Goal: Task Accomplishment & Management: Use online tool/utility

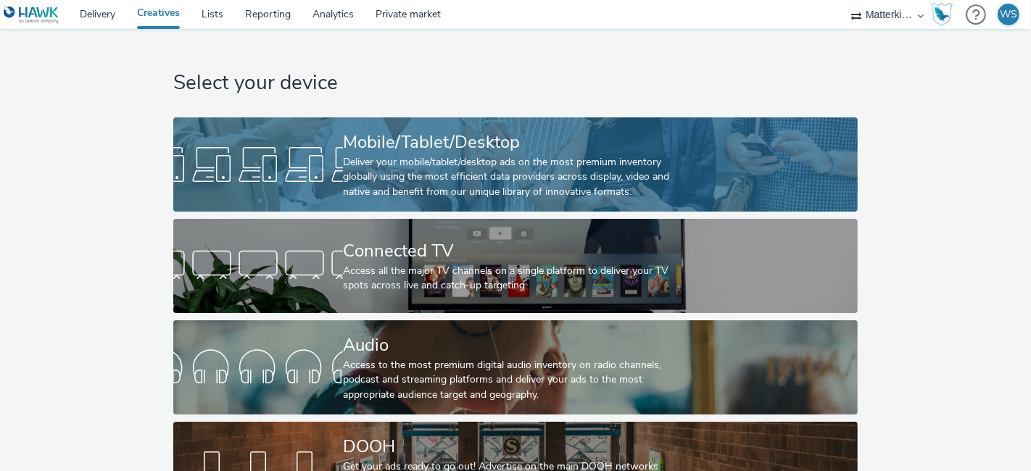
click at [344, 151] on div "Mobile/Tablet/Desktop" at bounding box center [512, 142] width 339 height 25
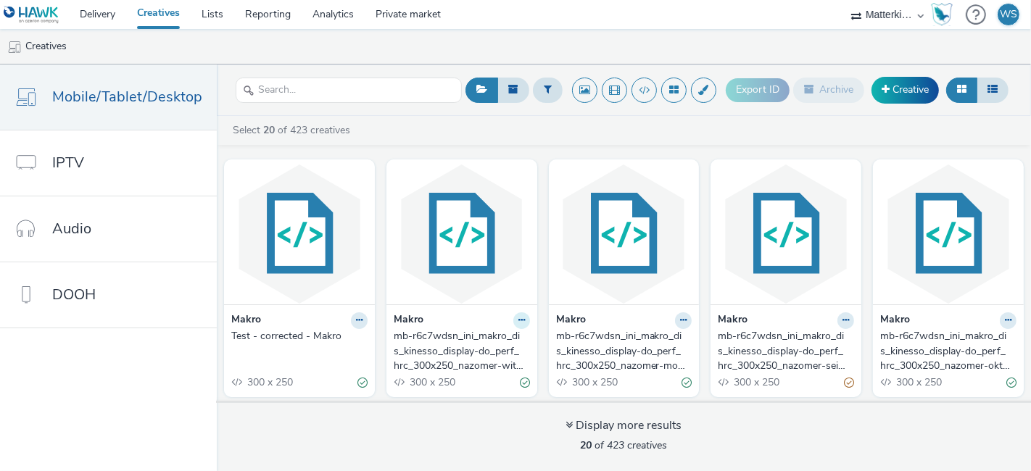
click at [519, 316] on icon at bounding box center [522, 320] width 7 height 9
click at [485, 351] on link "Edit" at bounding box center [475, 345] width 109 height 29
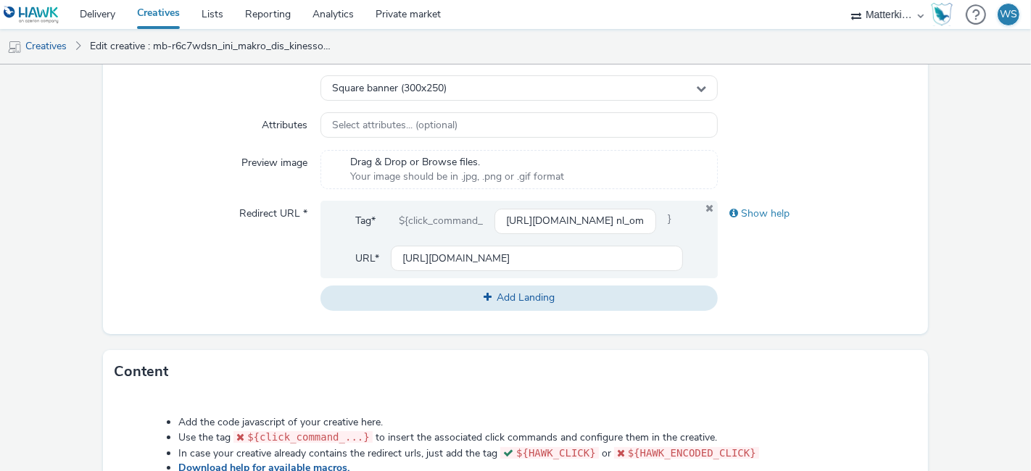
scroll to position [412, 0]
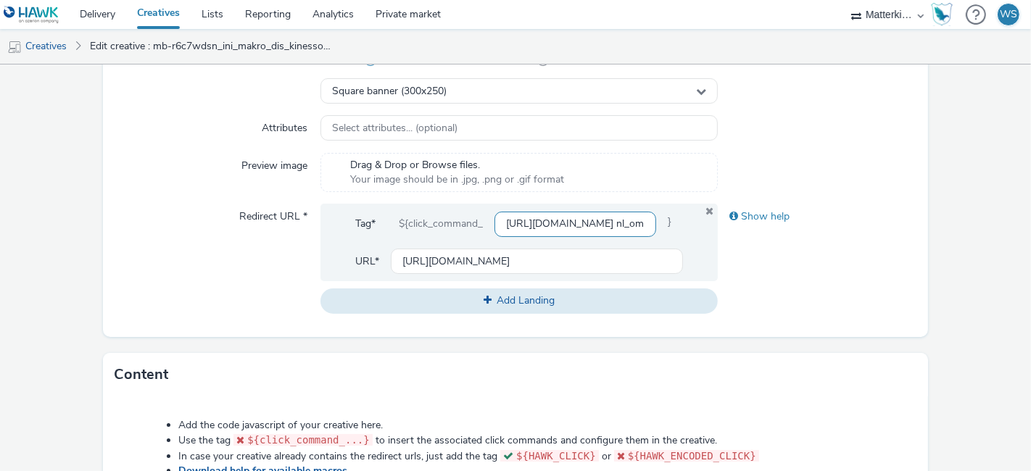
click at [534, 222] on input "https://producten.makro.nl/shop/category/food/dranken/wijn/wit?utm_source=paid&…" at bounding box center [576, 224] width 162 height 25
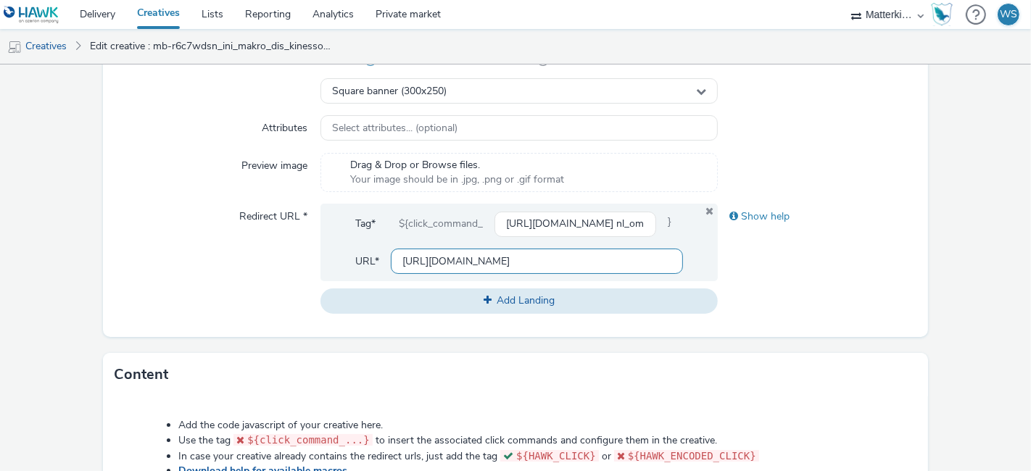
click at [526, 257] on input "[URL][DOMAIN_NAME]" at bounding box center [537, 261] width 292 height 25
paste input "/shop/category/food/dranken/wijn/wit?utm_source=paid&utm_medium=azerion-display…"
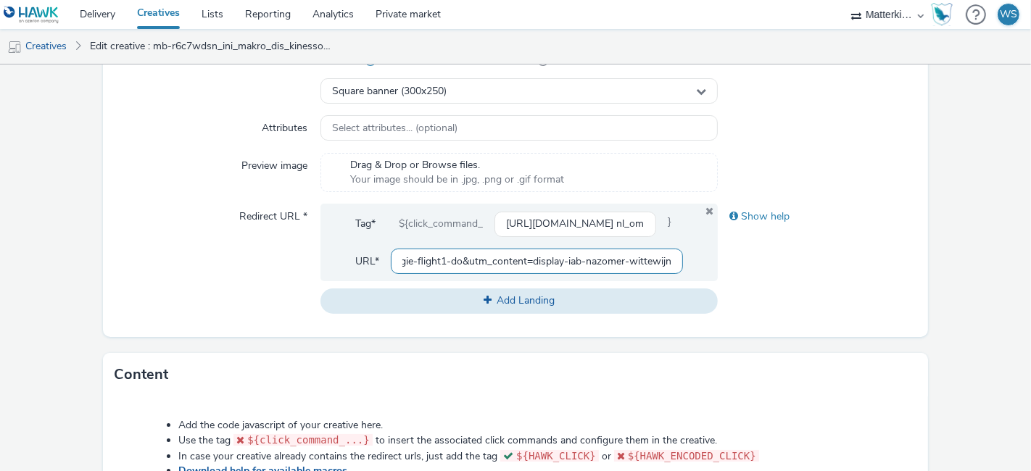
type input "https://producten.makro.nl/shop/category/food/dranken/wijn/wit?utm_source=paid&…"
click at [777, 263] on div "Show help" at bounding box center [817, 259] width 199 height 110
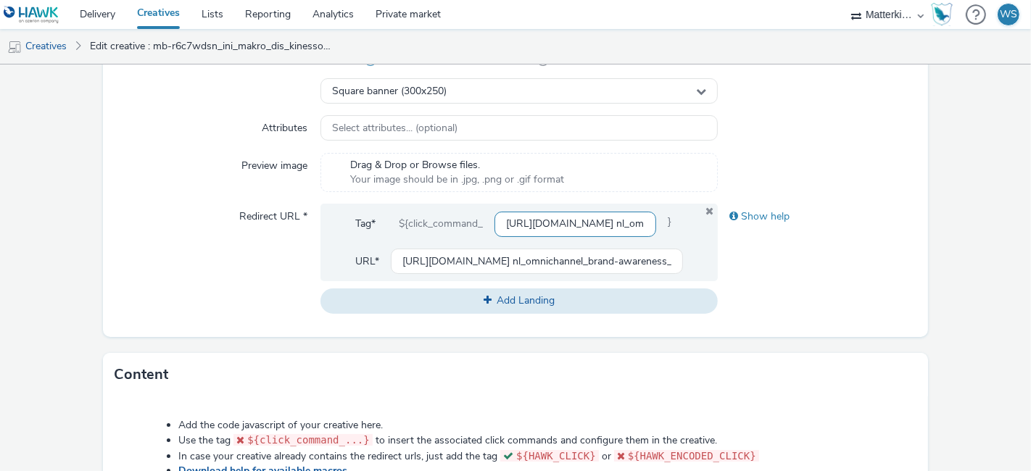
click at [567, 222] on input "https://producten.makro.nl/shop/category/food/dranken/wijn/wit?utm_source=paid&…" at bounding box center [576, 224] width 162 height 25
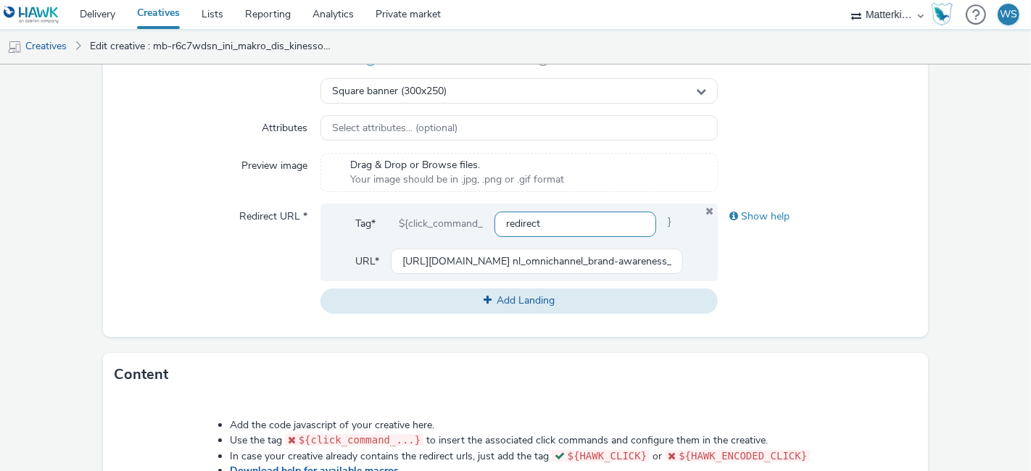
type input "redirect"
click at [770, 272] on div "Show help" at bounding box center [817, 259] width 199 height 110
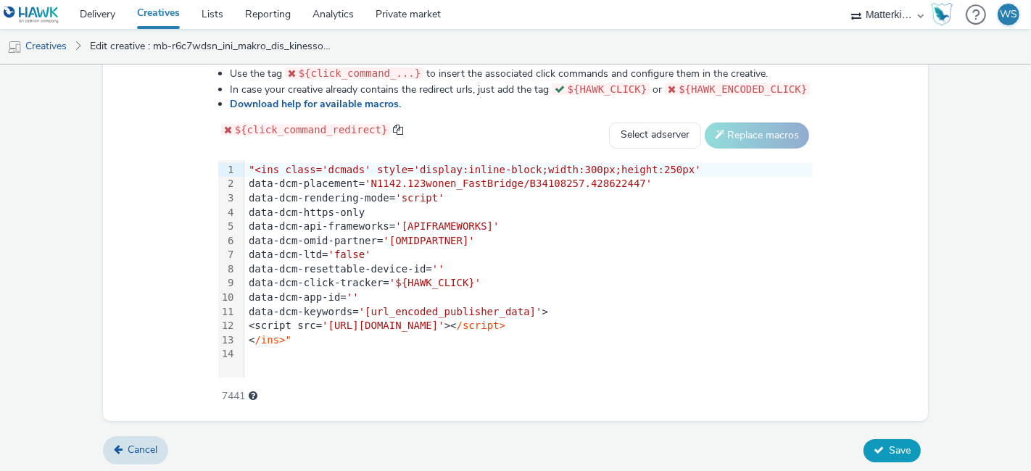
click at [889, 445] on span "Save" at bounding box center [900, 451] width 22 height 14
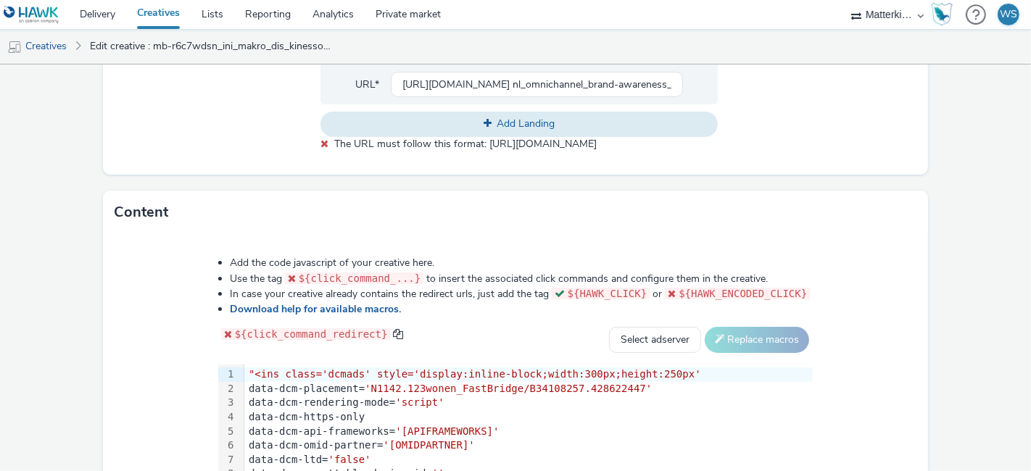
scroll to position [794, 0]
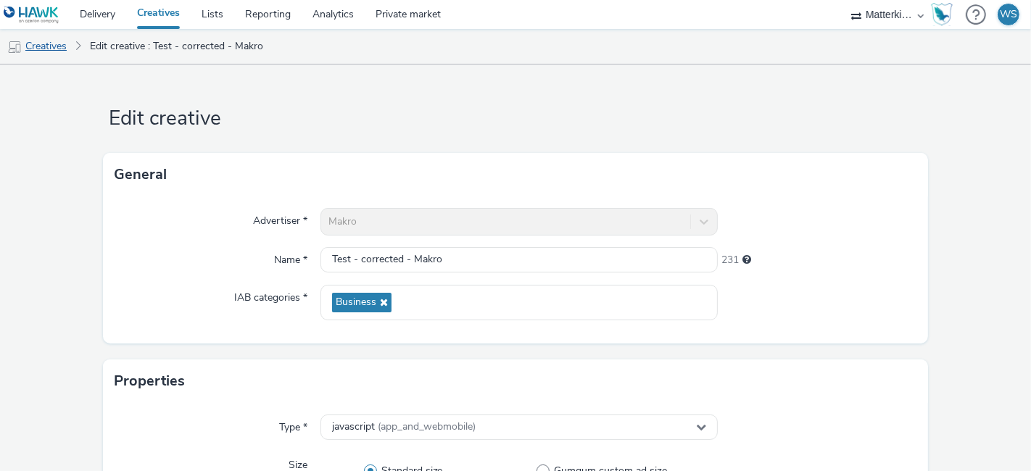
click at [54, 51] on link "Creatives" at bounding box center [37, 46] width 74 height 35
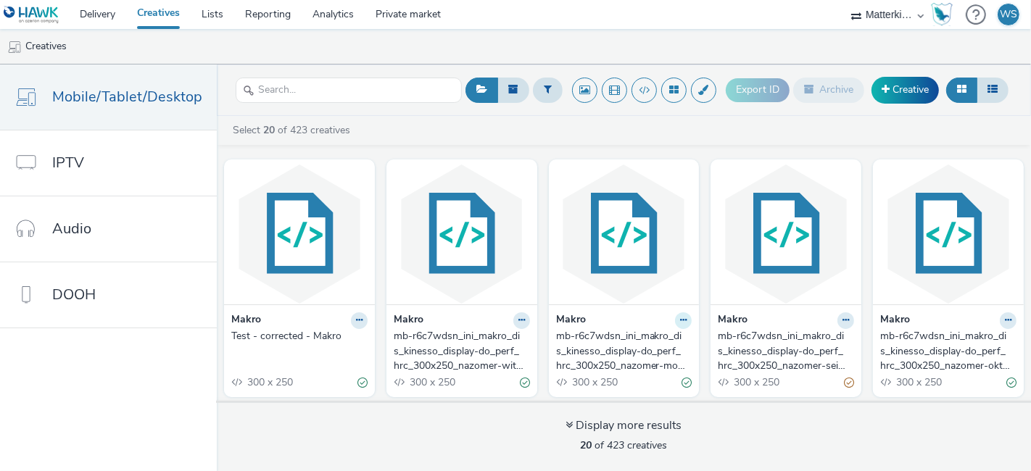
click at [680, 322] on icon at bounding box center [683, 320] width 7 height 9
drag, startPoint x: 625, startPoint y: 349, endPoint x: 560, endPoint y: 7, distance: 347.8
click at [560, 7] on nav "Delivery Creatives Lists Reporting Analytics Private market Matterkind NL Matte…" at bounding box center [515, 14] width 1031 height 29
click at [680, 316] on icon at bounding box center [683, 320] width 7 height 9
click at [627, 354] on link "Edit" at bounding box center [637, 345] width 109 height 29
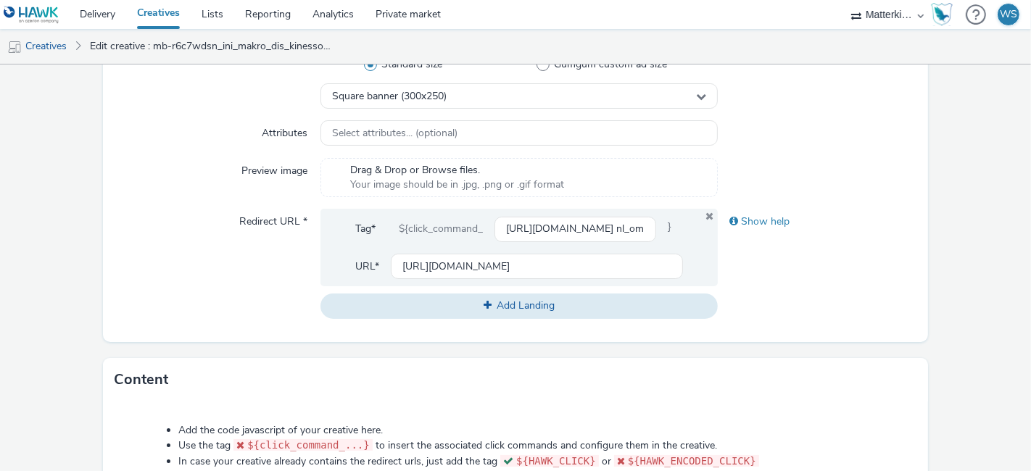
scroll to position [408, 0]
click at [539, 228] on input "https://producten.makro.nl/shop/category/vers/vis-schaaldieren/schaal-schelpdie…" at bounding box center [576, 228] width 162 height 25
click at [526, 254] on input "[URL][DOMAIN_NAME]" at bounding box center [537, 265] width 292 height 25
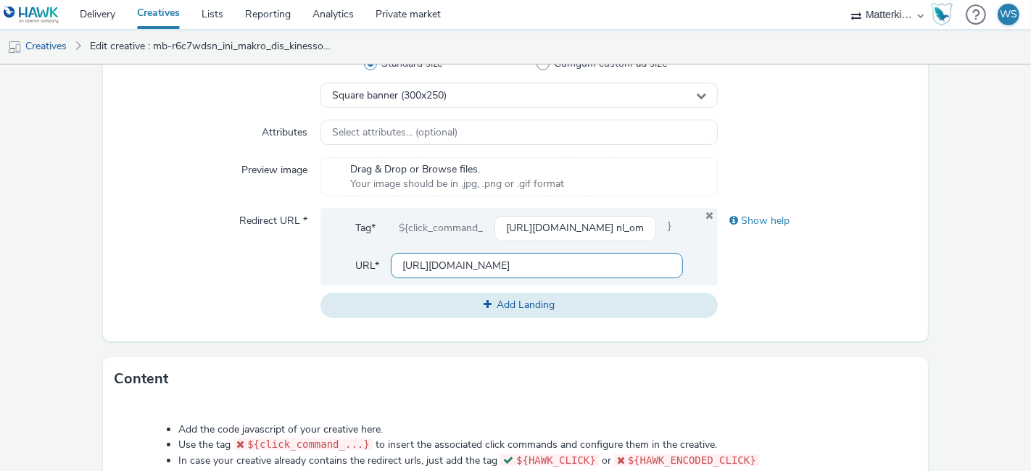
click at [526, 254] on input "[URL][DOMAIN_NAME]" at bounding box center [537, 265] width 292 height 25
paste input "/shop/category/vers/vis-schaaldieren/schaal-schelpdieren?utm_source=paid&utm_me…"
type input "https://producten.makro.nl/shop/category/vers/vis-schaaldieren/schaal-schelpdie…"
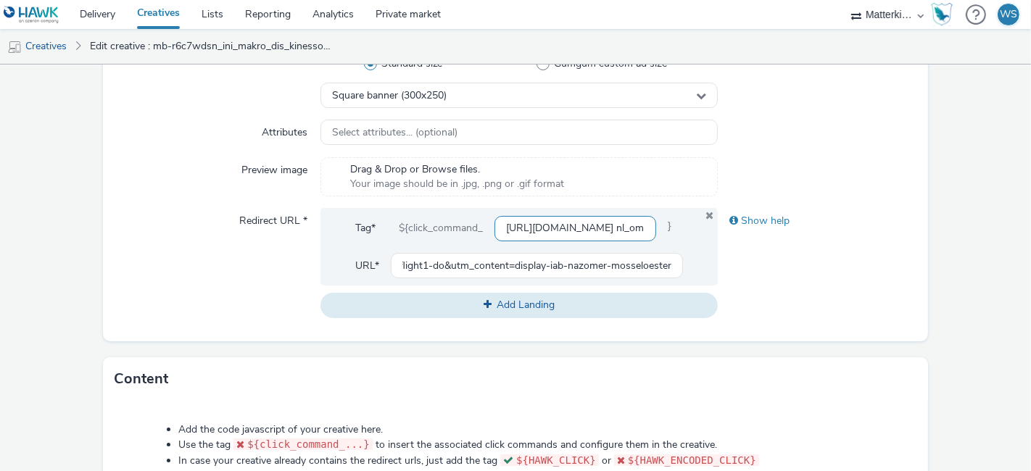
scroll to position [0, 0]
click at [542, 220] on input "https://producten.makro.nl/shop/category/vers/vis-schaaldieren/schaal-schelpdie…" at bounding box center [576, 228] width 162 height 25
click at [542, 220] on input "r" at bounding box center [576, 228] width 162 height 25
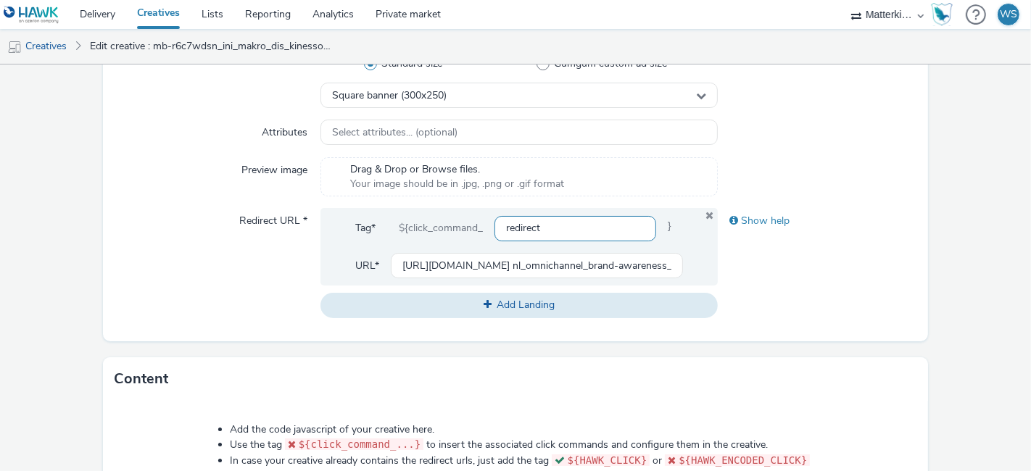
type input "redirect"
click at [801, 293] on div "Show help" at bounding box center [817, 263] width 199 height 110
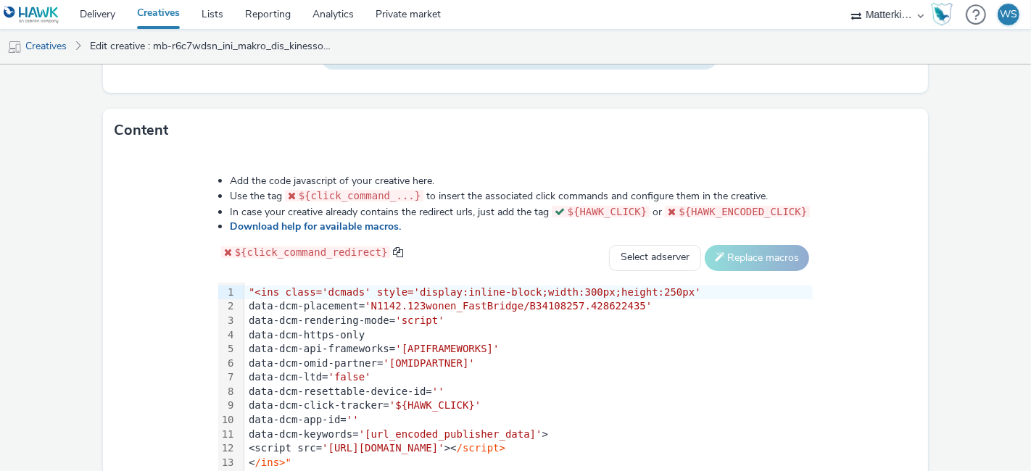
scroll to position [779, 0]
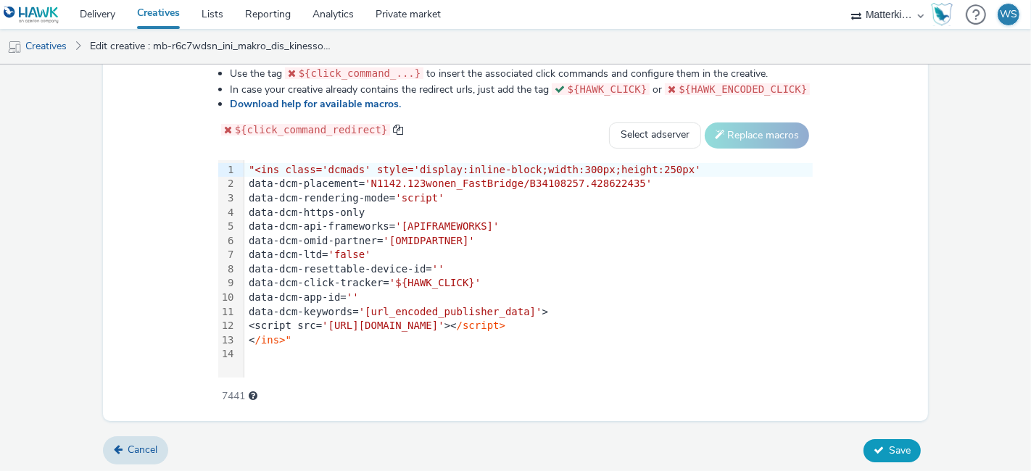
click at [876, 445] on button "Save" at bounding box center [892, 450] width 57 height 23
click at [292, 168] on span ""<ins class='dcmads' style='display:inline-block;width:300px;height:250px'" at bounding box center [475, 170] width 453 height 12
click at [141, 234] on div "Add the code javascript of your creative here. Use the tag ${click_command_...}…" at bounding box center [515, 226] width 825 height 392
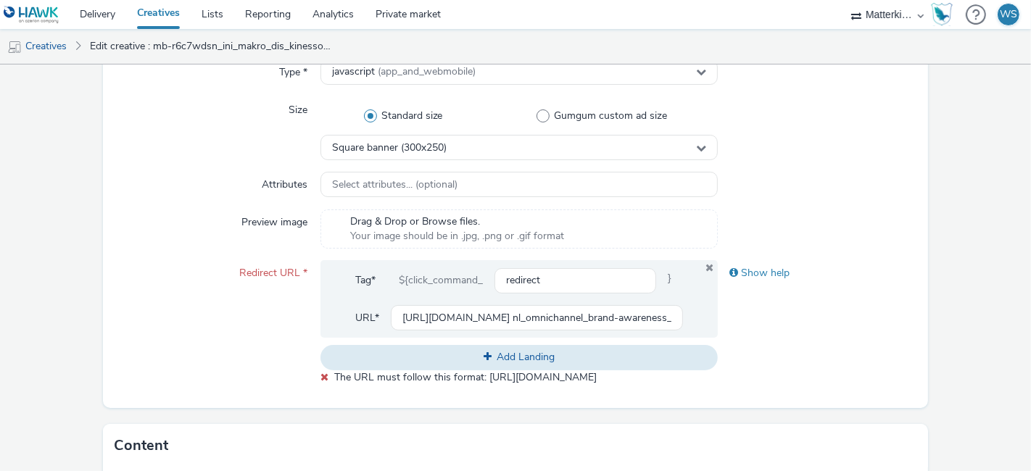
scroll to position [352, 0]
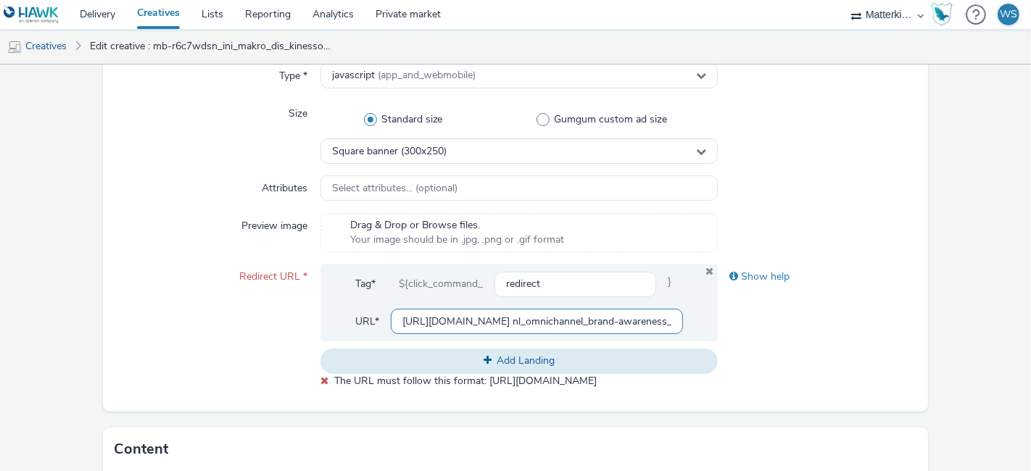
click at [540, 318] on input "https://producten.makro.nl/shop/category/vers/vis-schaaldieren/schaal-schelpdie…" at bounding box center [537, 321] width 292 height 25
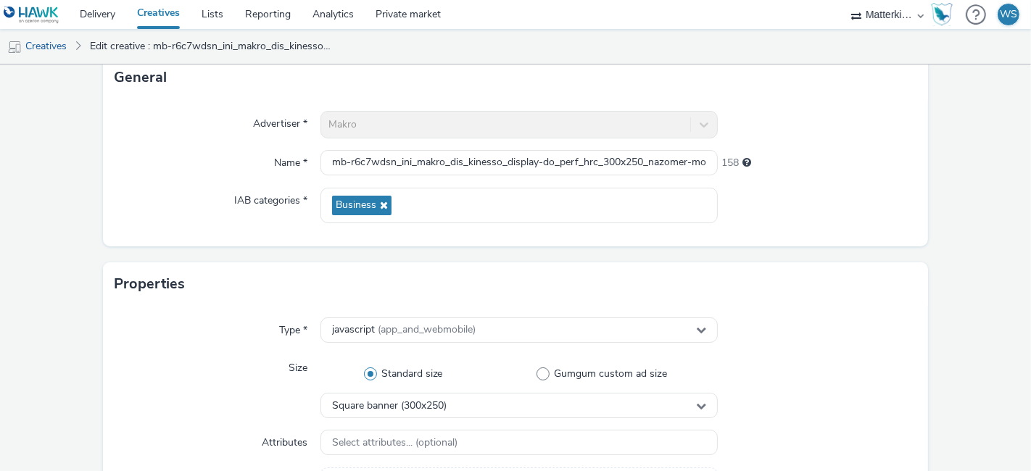
scroll to position [96, 0]
click at [505, 162] on input "mb-r6c7wdsn_ini_makro_dis_kinesso_display-do_perf_hrc_300x250_nazomer-mosseloes…" at bounding box center [519, 164] width 397 height 25
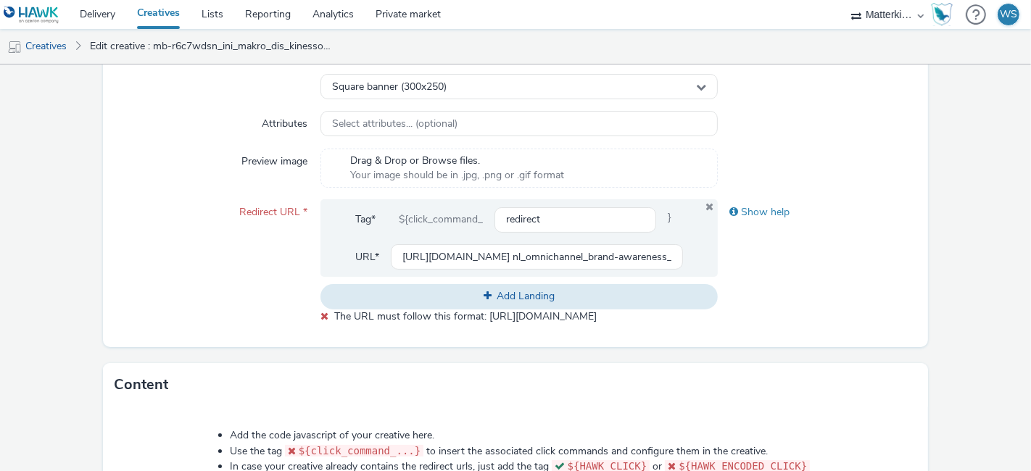
scroll to position [424, 0]
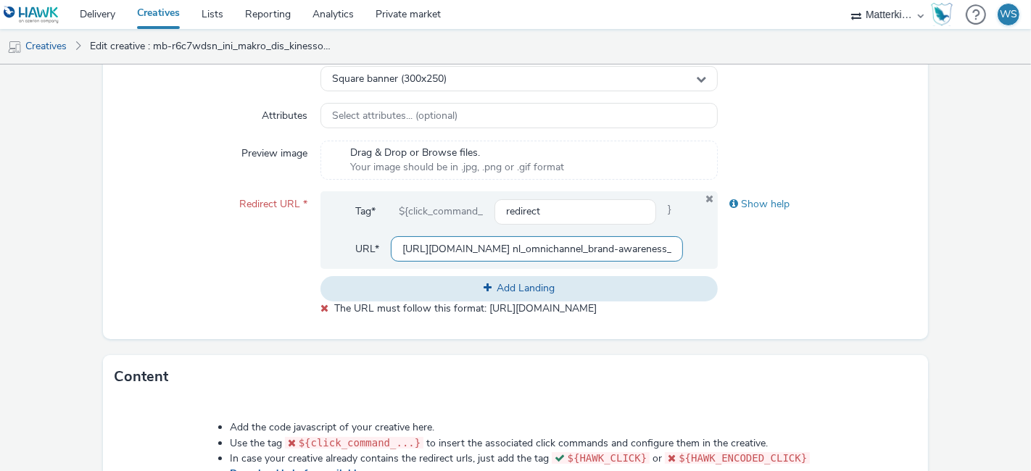
click at [458, 254] on input "https://producten.makro.nl/shop/category/vers/vis-schaaldieren/schaal-schelpdie…" at bounding box center [537, 248] width 292 height 25
click at [517, 248] on input "https://producten.makro.nl/shop/category/vers/vis-schaaldieren/schaal-schelpdie…" at bounding box center [537, 248] width 292 height 25
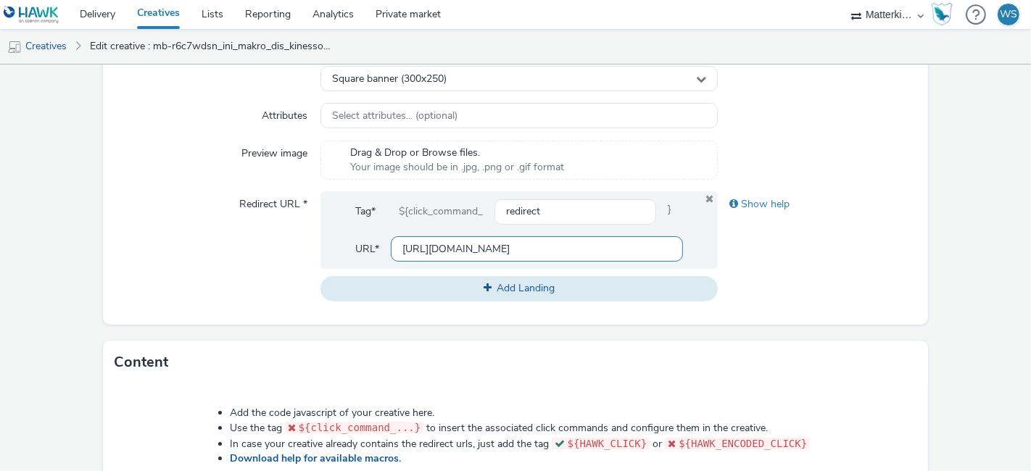
scroll to position [779, 0]
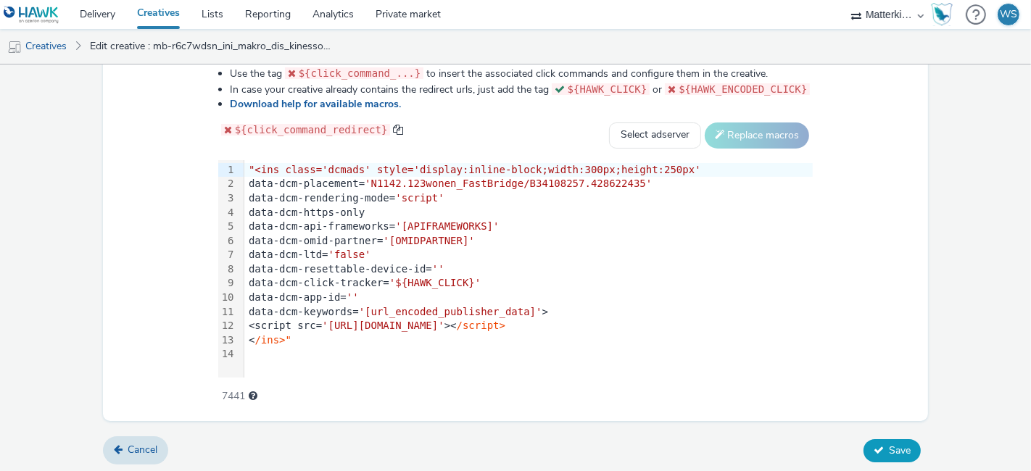
type input "https://producten.makro.nl"
click at [874, 445] on icon at bounding box center [879, 450] width 10 height 10
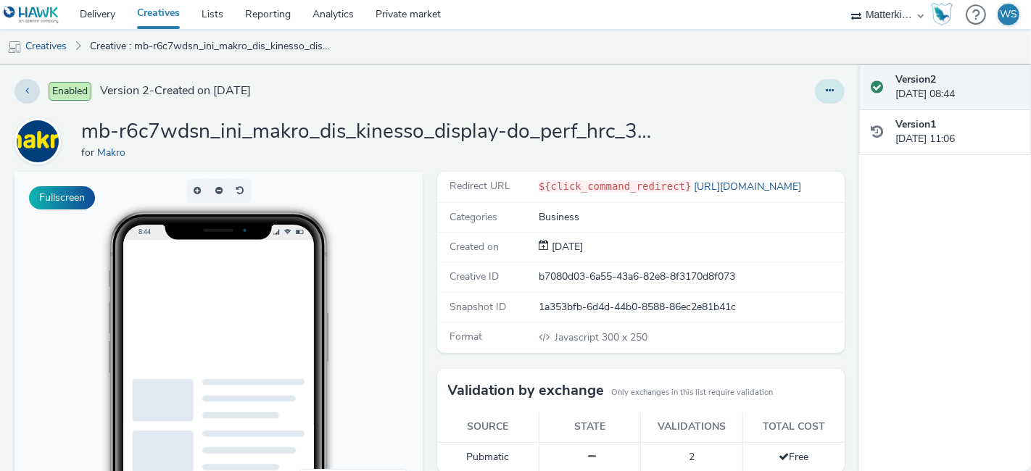
click at [815, 97] on button at bounding box center [830, 91] width 30 height 25
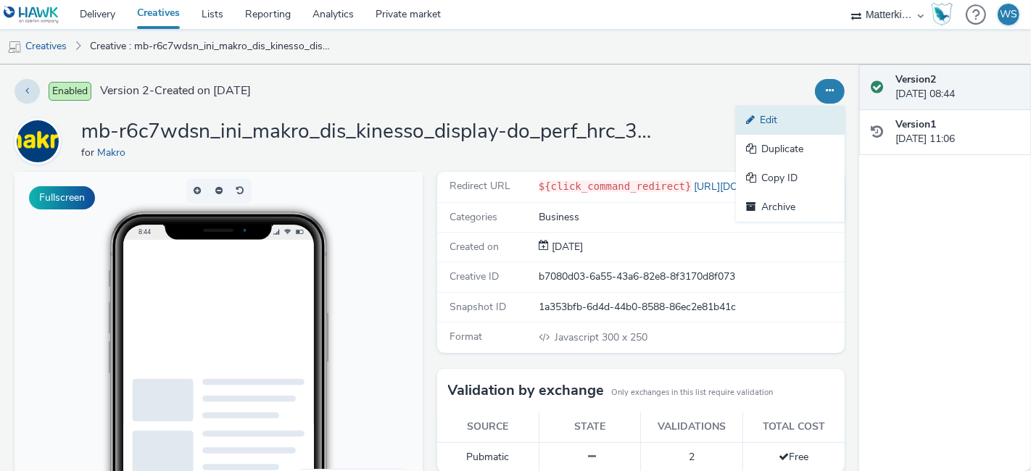
click at [785, 119] on link "Edit" at bounding box center [790, 120] width 109 height 29
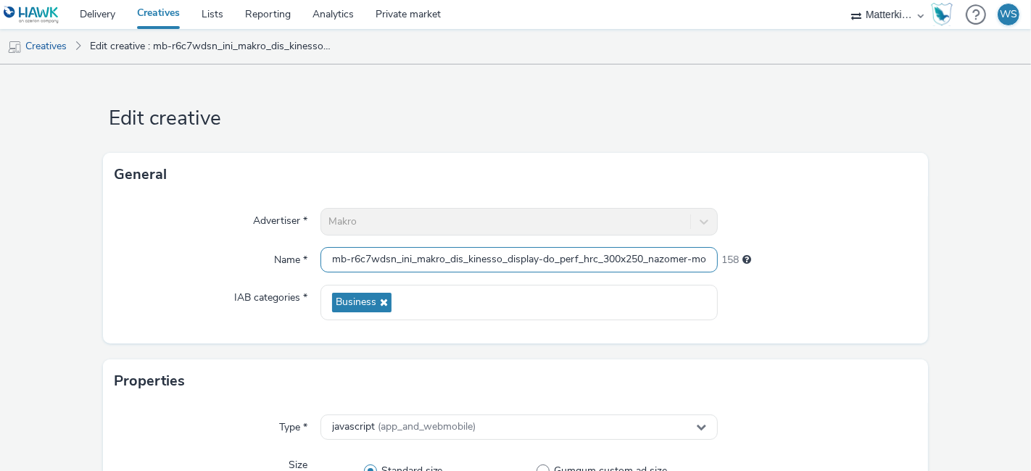
click at [484, 253] on input "mb-r6c7wdsn_ini_makro_dis_kinesso_display-do_perf_hrc_300x250_nazomer-mosseloes…" at bounding box center [519, 259] width 397 height 25
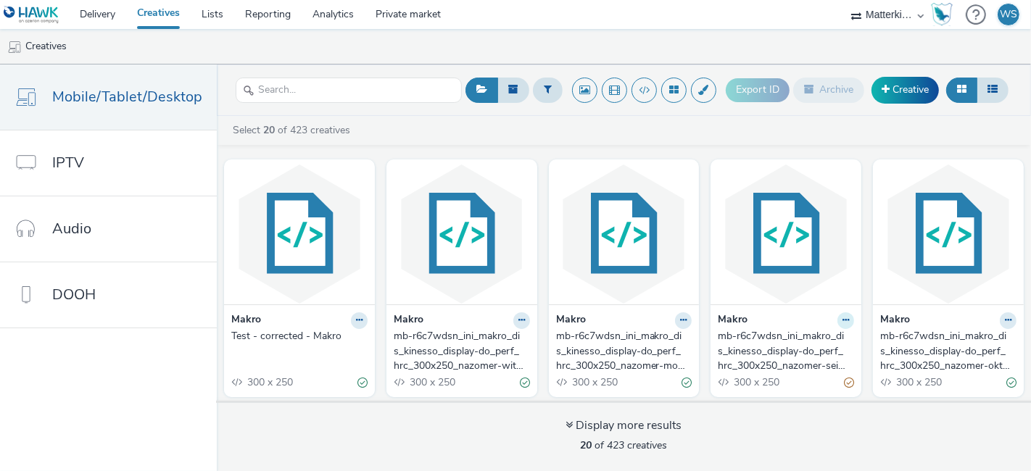
click at [843, 320] on icon at bounding box center [846, 320] width 7 height 9
click at [796, 342] on link "Edit" at bounding box center [800, 345] width 109 height 29
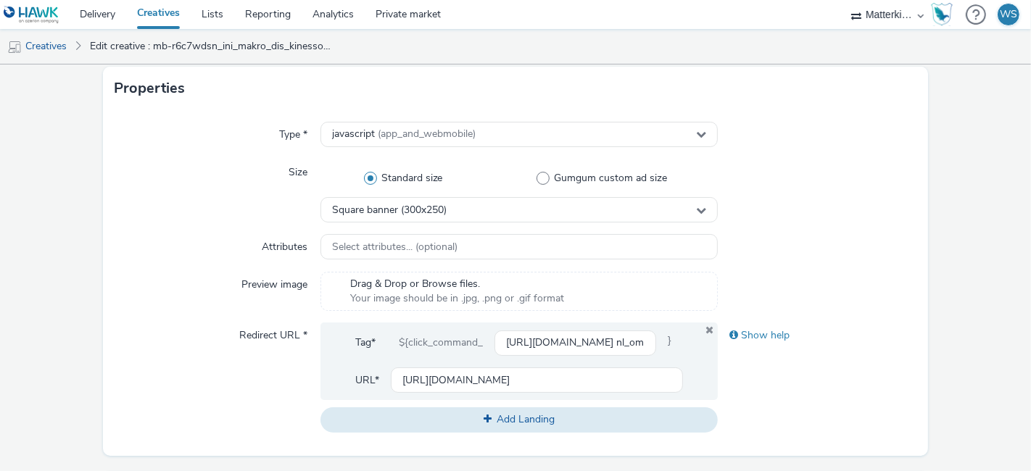
scroll to position [397, 0]
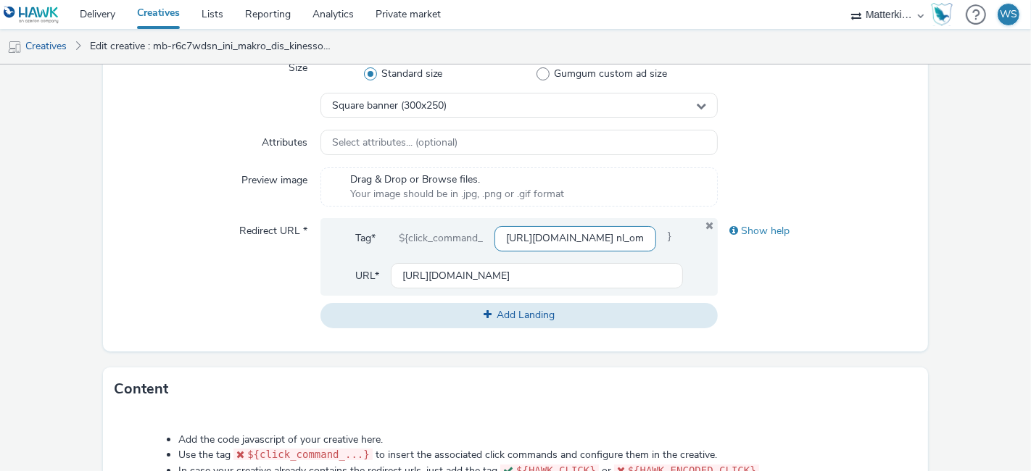
click at [524, 237] on input "https://producten.makro.nl/shop/category/vers/agf?utm_source=paid&utm_medium=az…" at bounding box center [576, 238] width 162 height 25
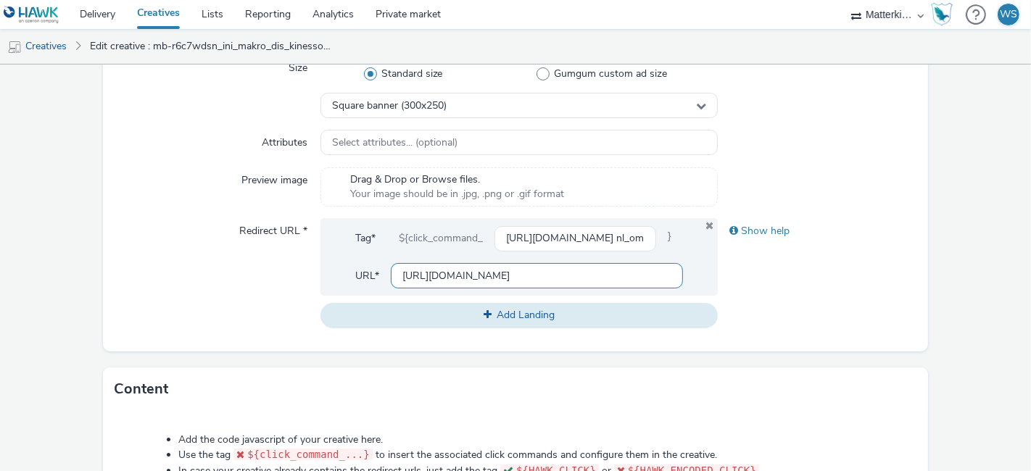
click at [510, 272] on input "[URL][DOMAIN_NAME]" at bounding box center [537, 275] width 292 height 25
paste input "/shop/category/vers/agf?utm_source=paid&utm_medium=azerion-display&utm_campaign…"
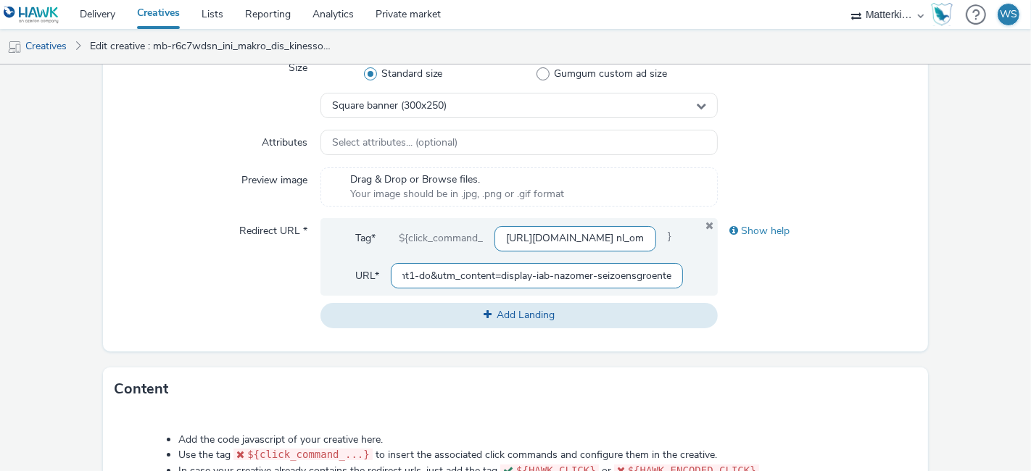
type input "[URL][DOMAIN_NAME] nl_omnichannel_brand-awareness_all_horeca_geeft-najaarsenerg…"
click at [536, 241] on input "[URL][DOMAIN_NAME] nl_omnichannel_brand-awareness_all_horeca_geeft-najaarsenerg…" at bounding box center [576, 238] width 162 height 25
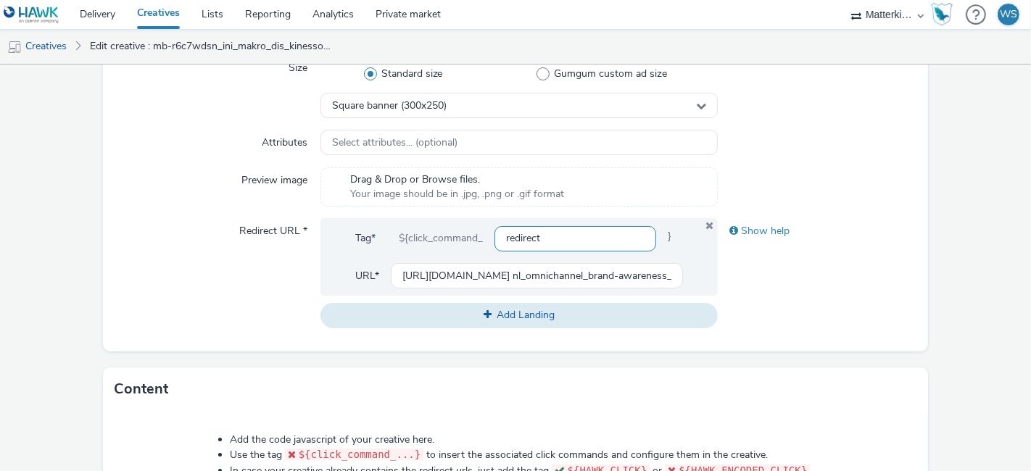
type input "redirect"
click at [802, 290] on div "Show help" at bounding box center [817, 273] width 199 height 110
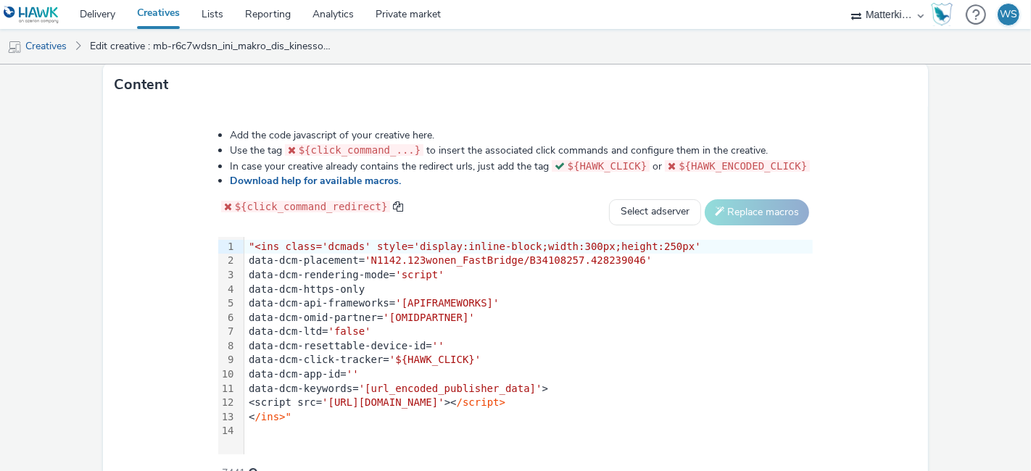
scroll to position [779, 0]
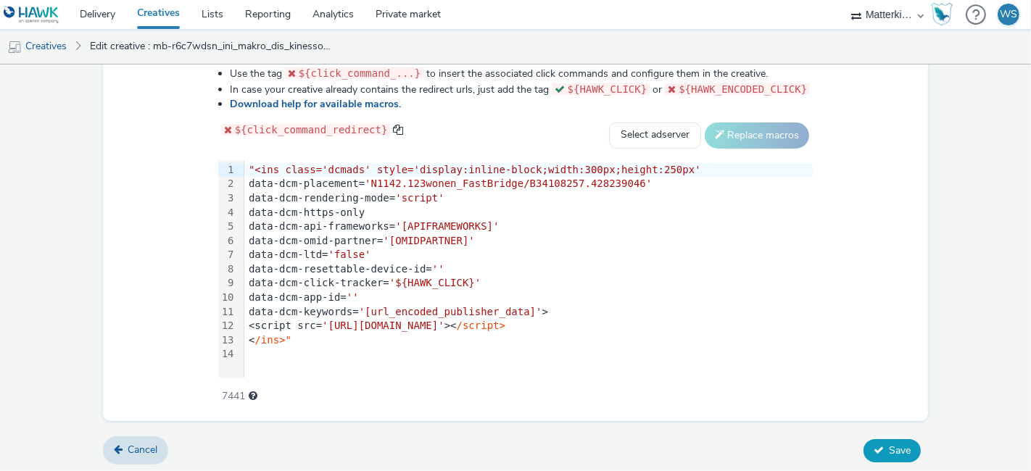
click at [889, 449] on span "Save" at bounding box center [900, 451] width 22 height 14
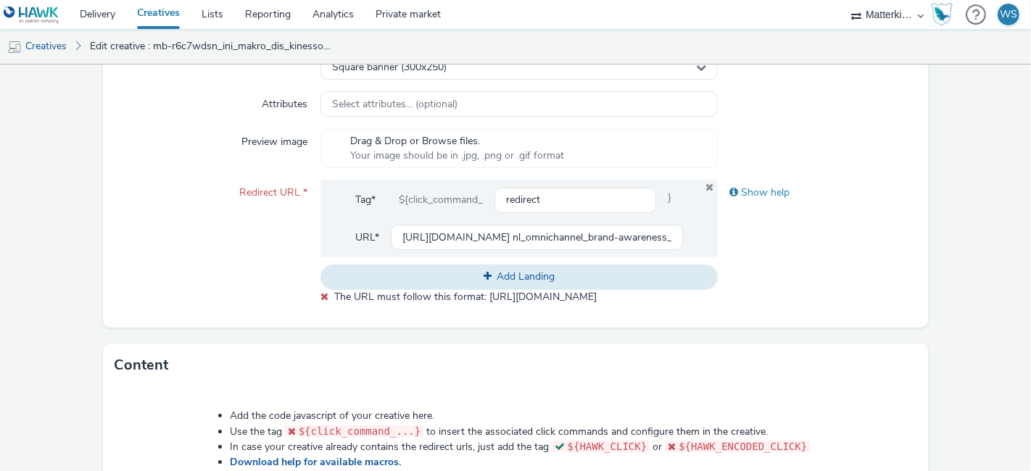
scroll to position [432, 0]
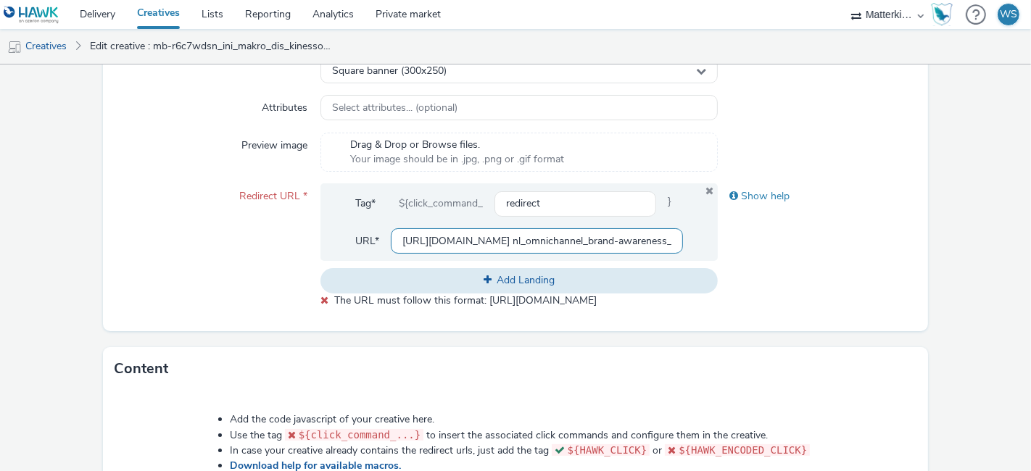
click at [539, 240] on input "[URL][DOMAIN_NAME] nl_omnichannel_brand-awareness_all_horeca_geeft-najaarsenerg…" at bounding box center [537, 240] width 292 height 25
click at [574, 241] on input "https://producten.makro.nl/shop/category/vers/agf?utm_source=paid&utm_medium=az…" at bounding box center [537, 240] width 292 height 25
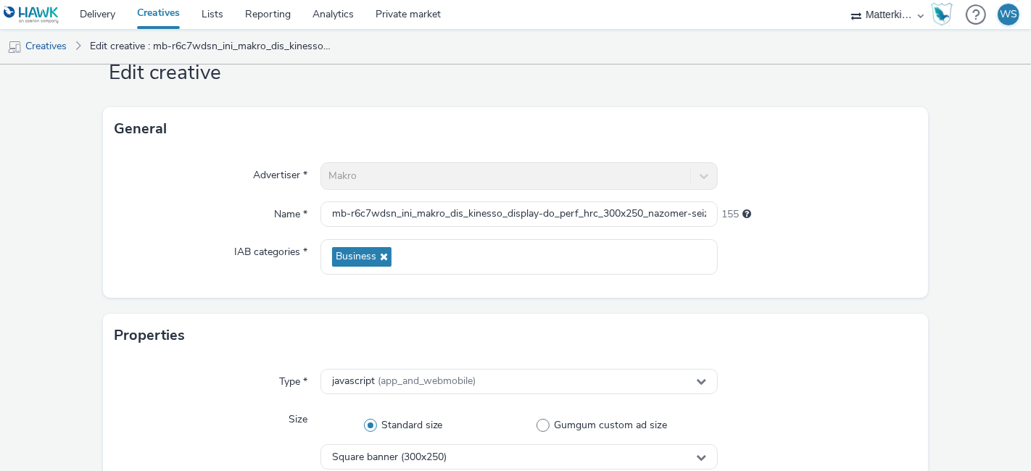
scroll to position [0, 0]
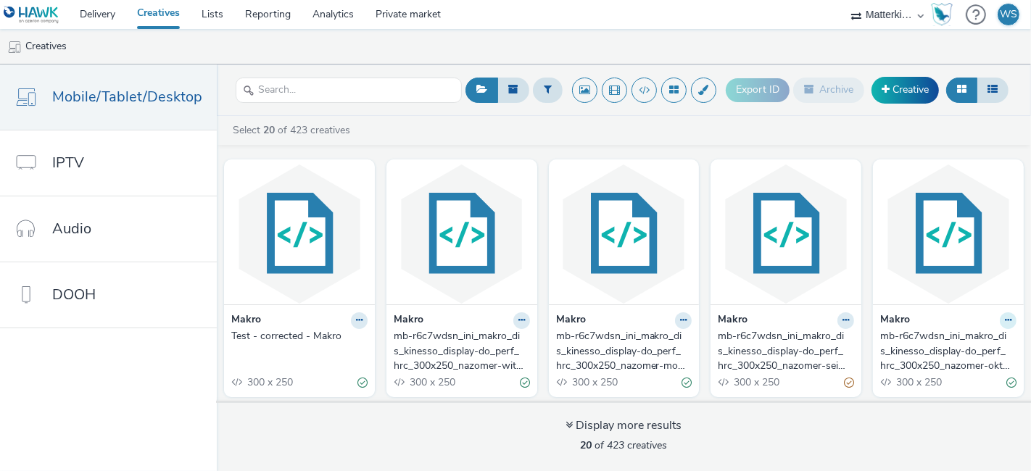
click at [1005, 322] on icon at bounding box center [1008, 320] width 7 height 9
click at [952, 342] on link "Edit" at bounding box center [962, 345] width 109 height 29
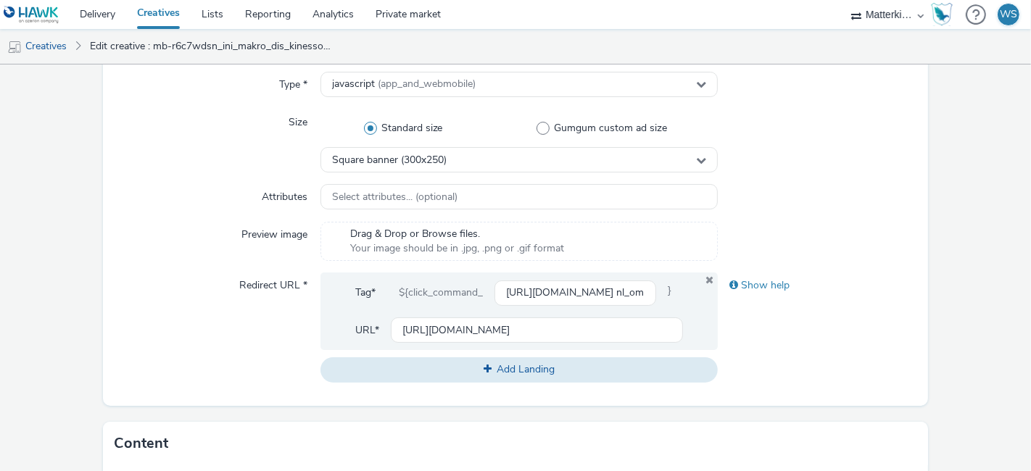
scroll to position [346, 0]
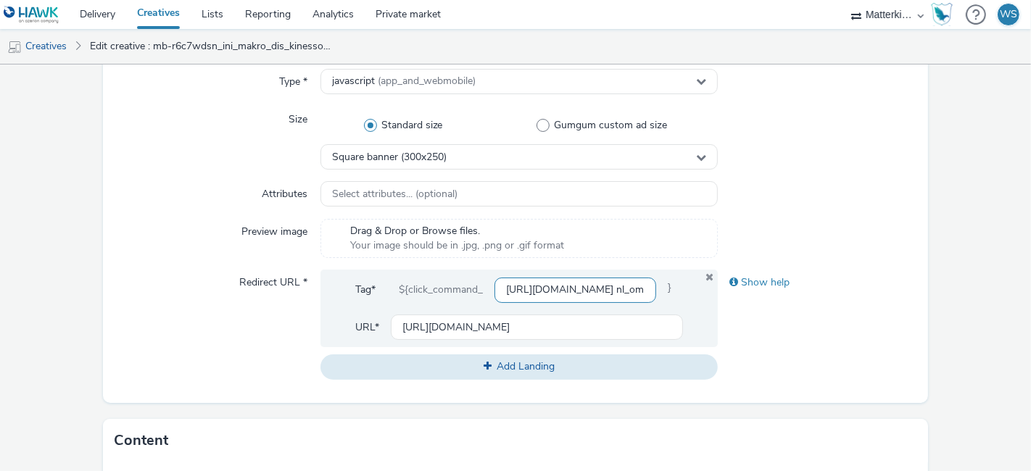
click at [545, 289] on input "https://folders.makro.nl/oktoberfest-wk38-25?utm_source=paid&utm_medium=azerion…" at bounding box center [576, 290] width 162 height 25
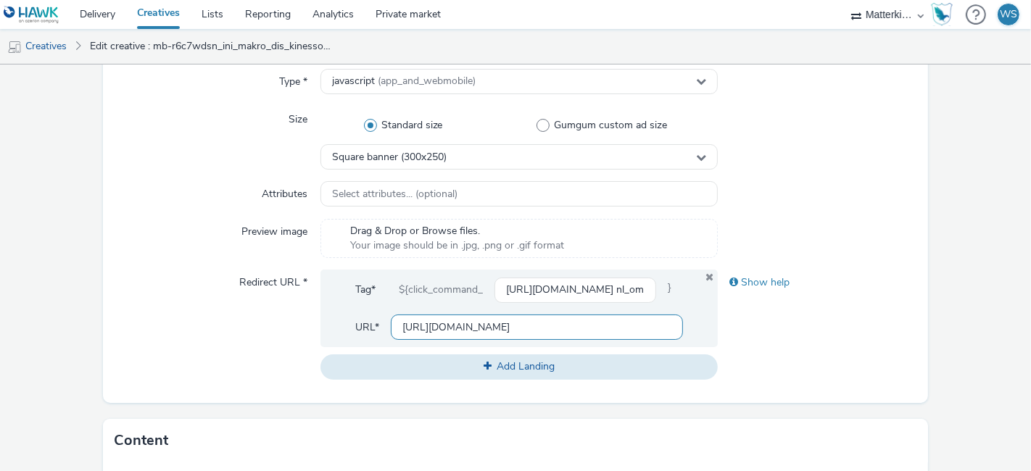
click at [534, 328] on input "https://folders.makro.nl" at bounding box center [537, 327] width 292 height 25
paste input "/oktoberfest-wk38-25?utm_source=paid&utm_medium=azerion-display&utm_campaign= n…"
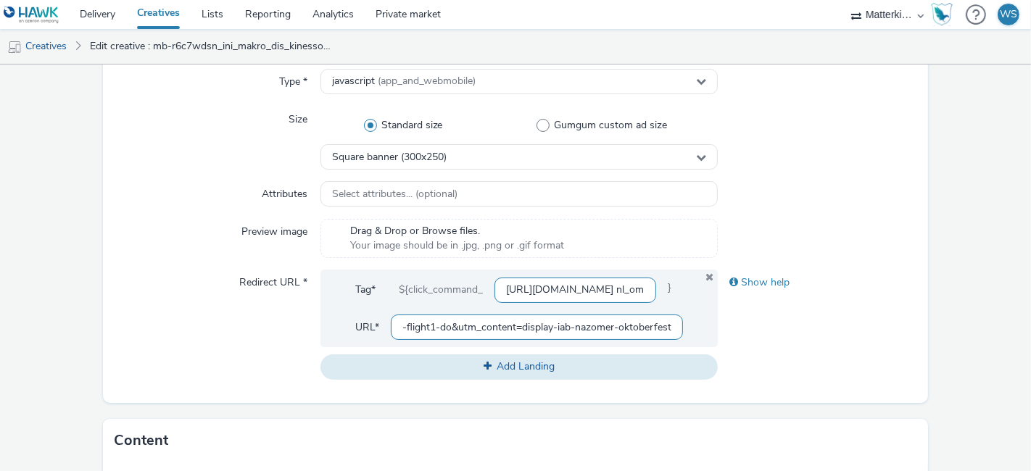
type input "https://folders.makro.nl/oktoberfest-wk38-25?utm_source=paid&utm_medium=azerion…"
click at [537, 289] on input "https://folders.makro.nl/oktoberfest-wk38-25?utm_source=paid&utm_medium=azerion…" at bounding box center [576, 290] width 162 height 25
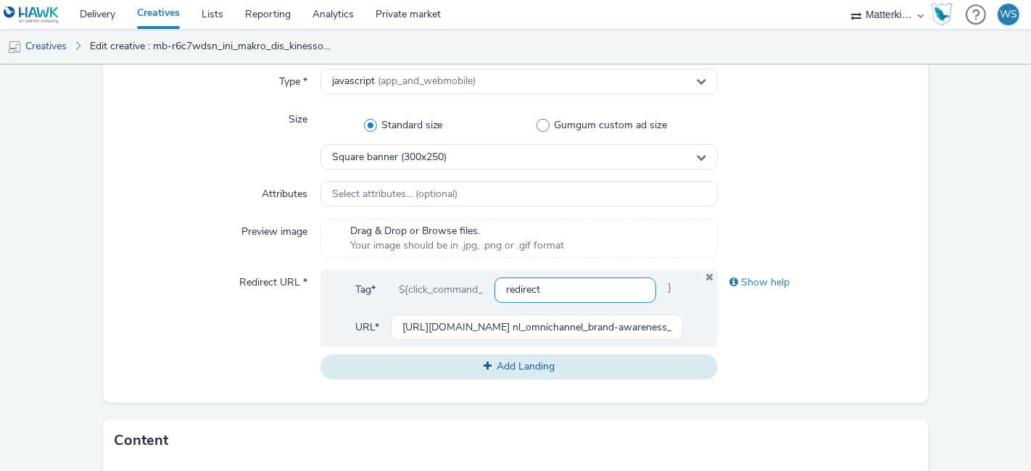
type input "redirect"
click at [159, 317] on div "Redirect URL *" at bounding box center [218, 325] width 206 height 110
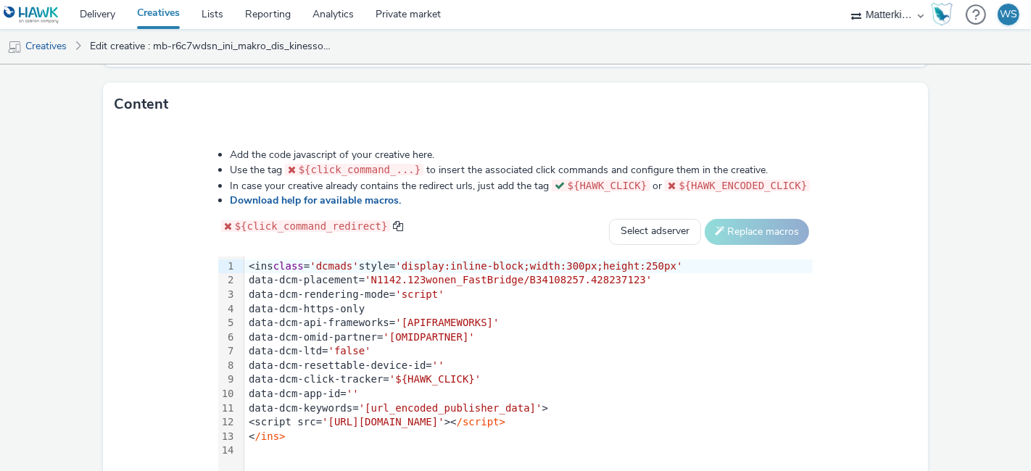
scroll to position [779, 0]
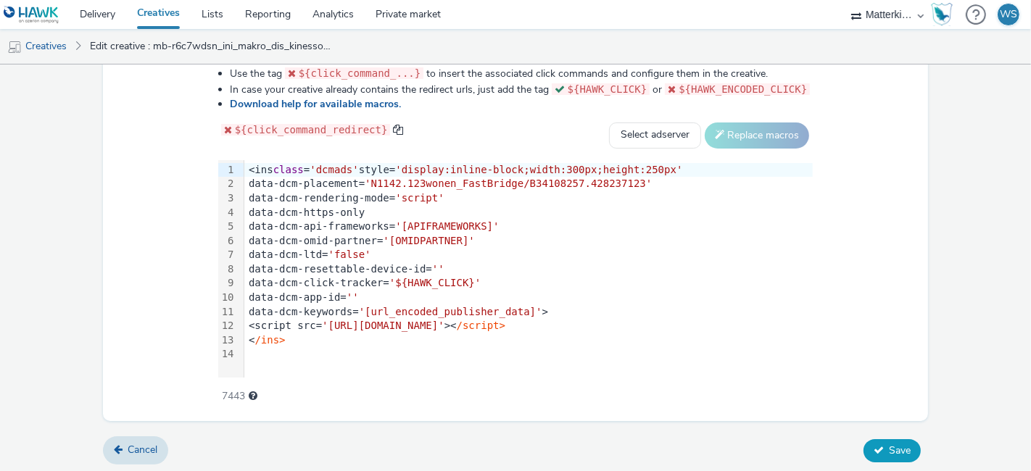
click at [874, 450] on icon at bounding box center [879, 450] width 10 height 10
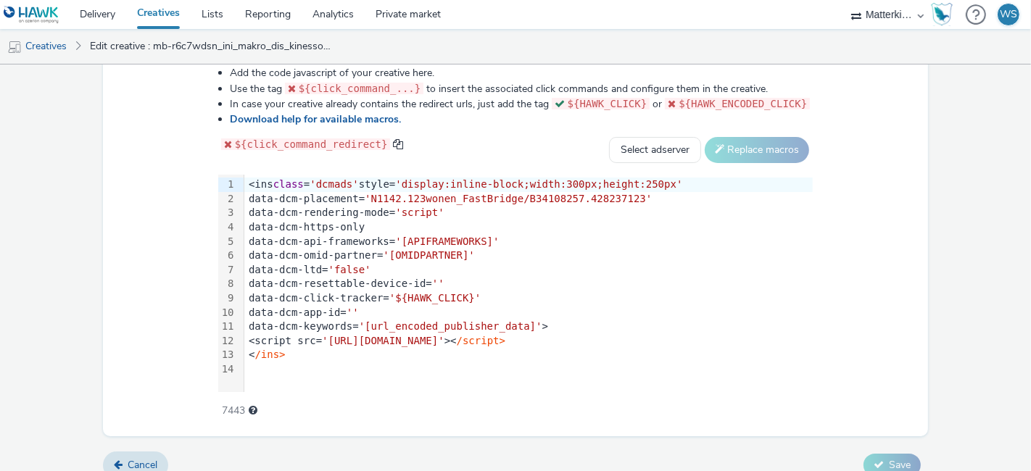
scroll to position [793, 0]
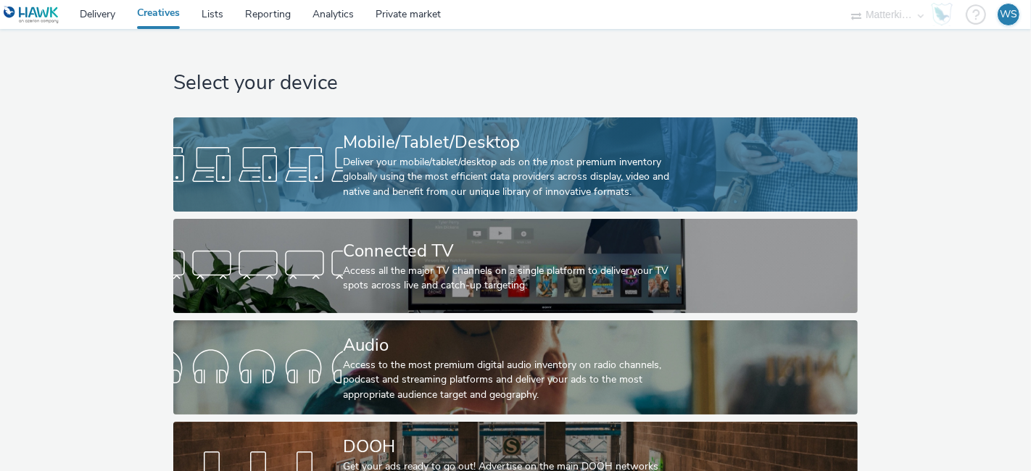
click at [368, 170] on div "Deliver your mobile/tablet/desktop ads on the most premium inventory globally u…" at bounding box center [512, 177] width 339 height 44
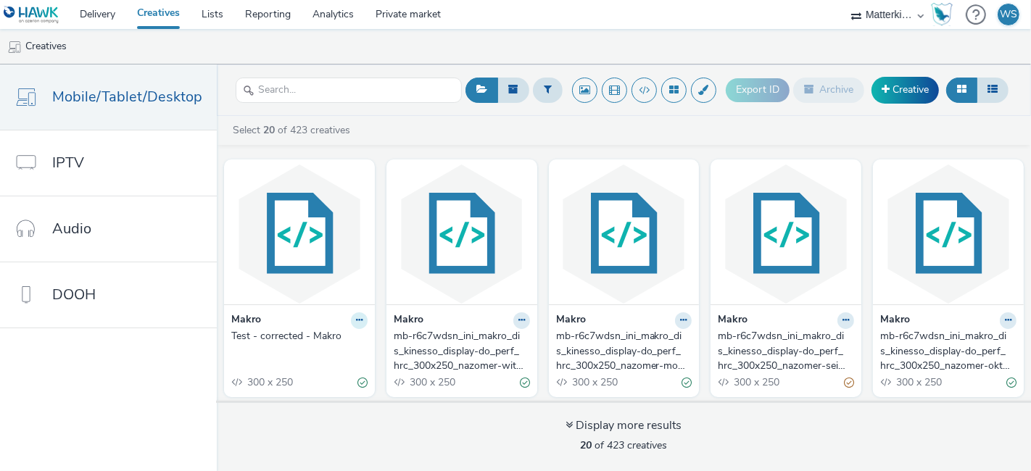
click at [356, 320] on icon at bounding box center [359, 320] width 7 height 9
click at [326, 339] on link "Edit" at bounding box center [313, 345] width 109 height 29
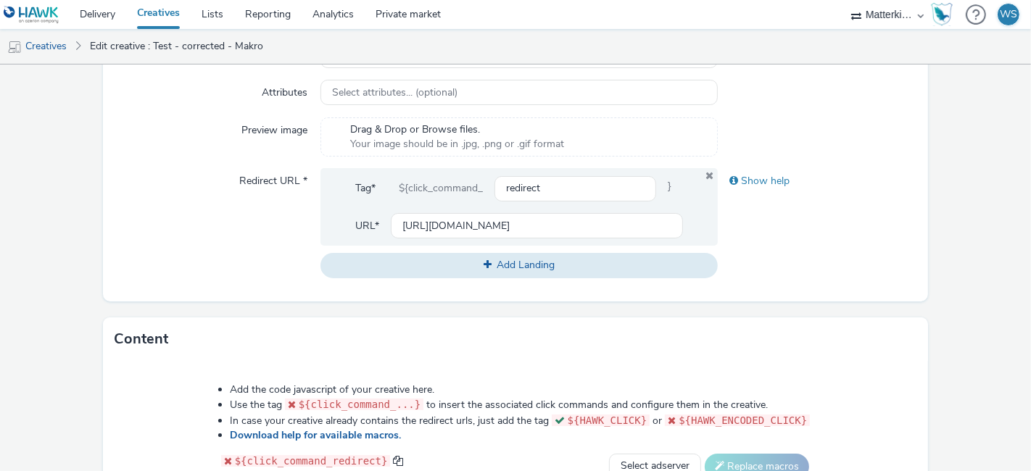
scroll to position [447, 0]
click at [568, 231] on input "[URL][DOMAIN_NAME]" at bounding box center [537, 225] width 292 height 25
click at [758, 178] on div "Show help" at bounding box center [817, 181] width 199 height 26
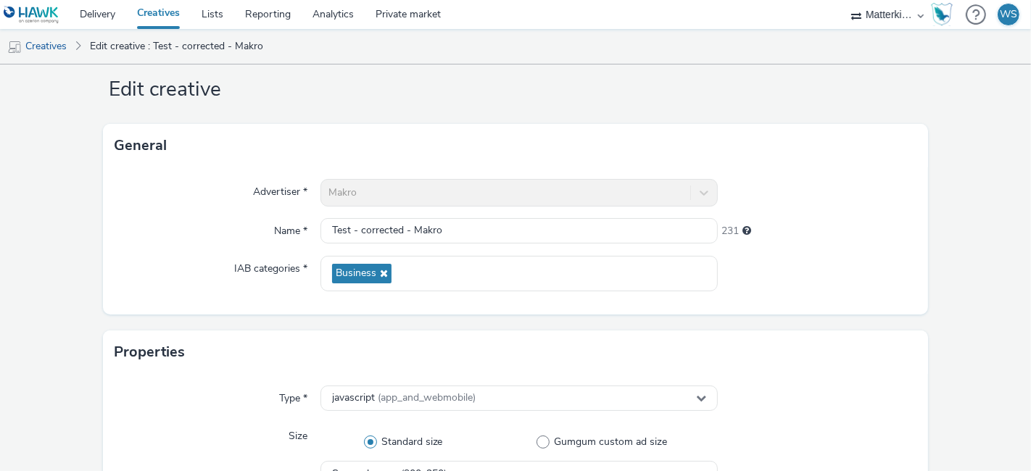
scroll to position [0, 0]
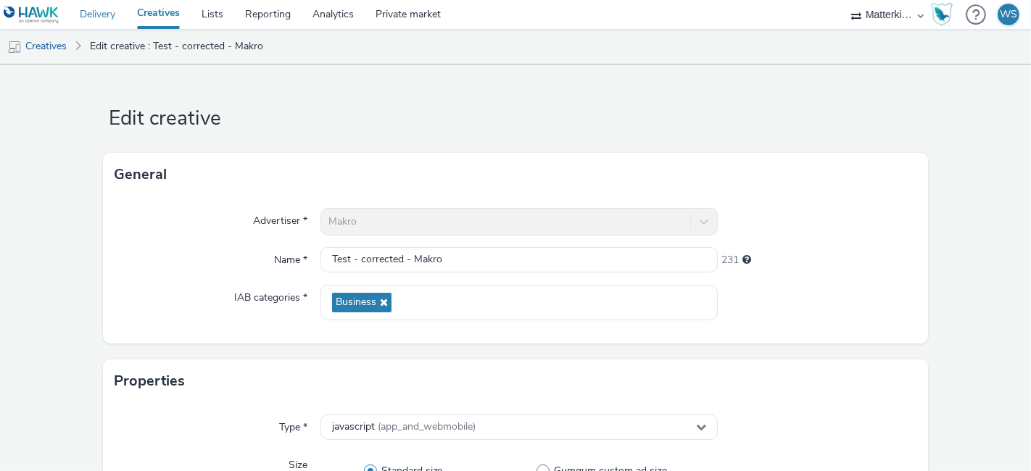
click at [102, 17] on link "Delivery" at bounding box center [97, 14] width 57 height 29
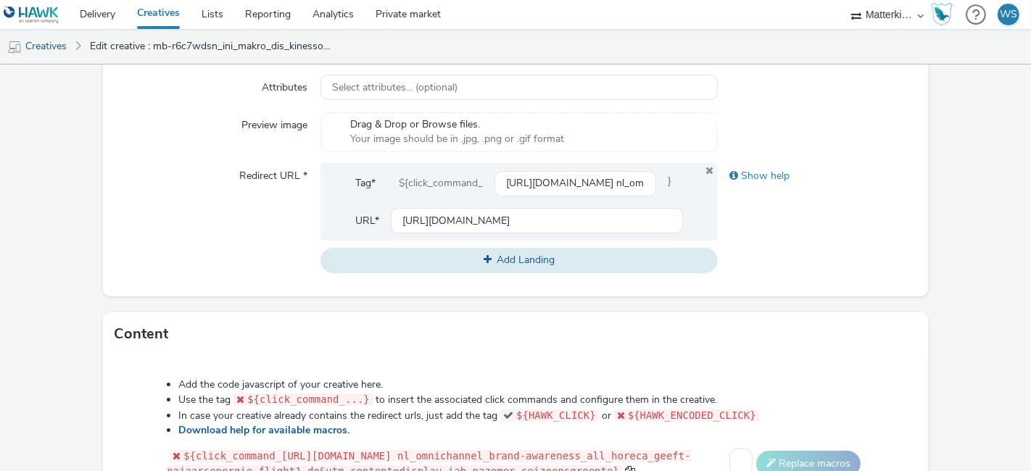
scroll to position [812, 0]
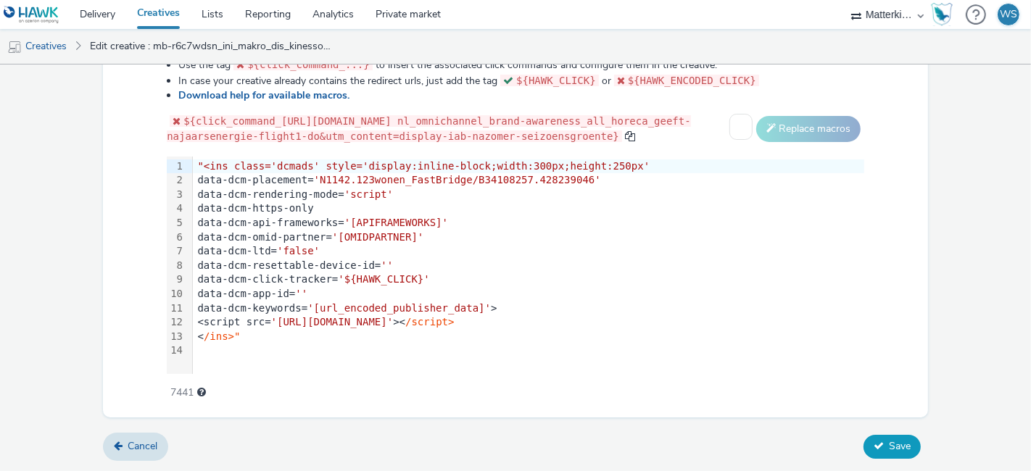
click at [889, 452] on span "Save" at bounding box center [900, 446] width 22 height 14
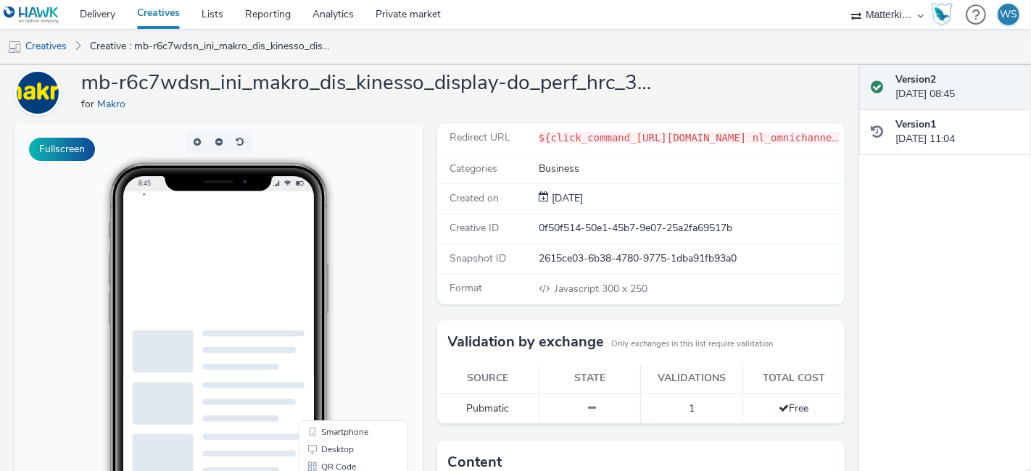
scroll to position [47, 0]
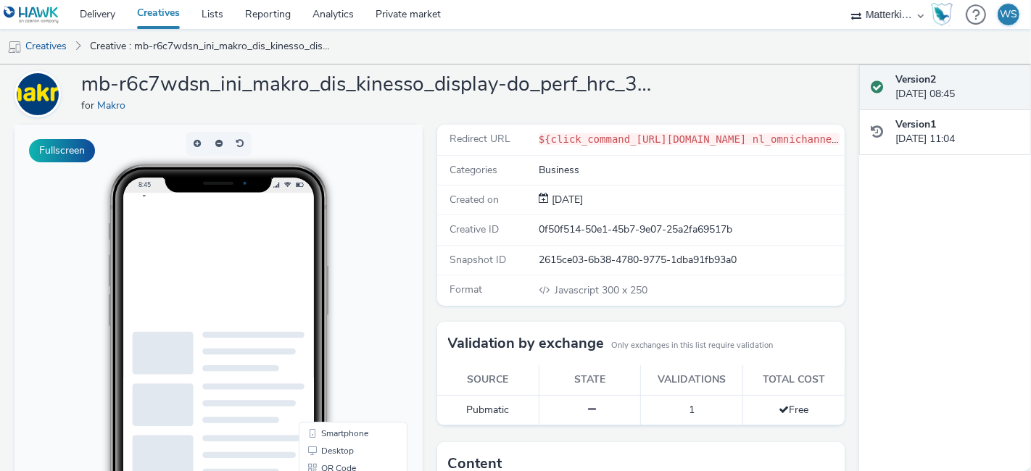
click at [154, 15] on link "Creatives" at bounding box center [158, 14] width 65 height 29
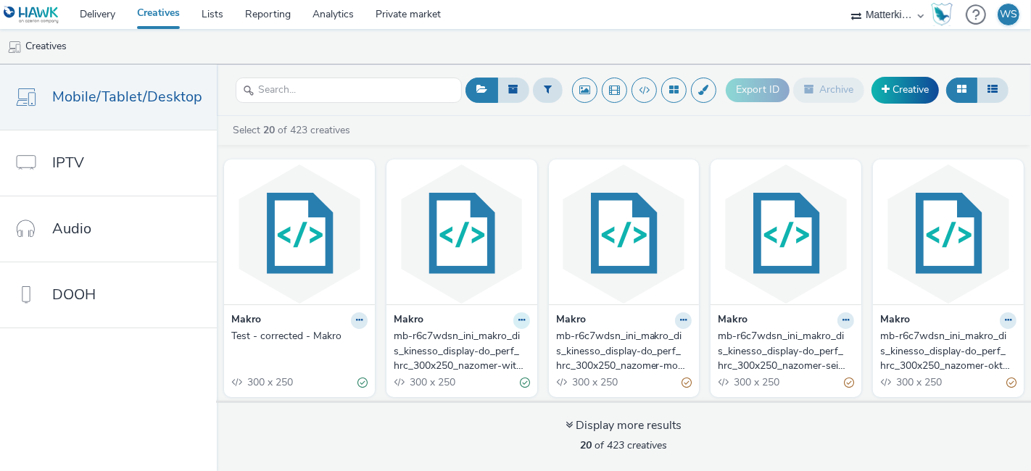
click at [519, 321] on icon at bounding box center [522, 320] width 7 height 9
click at [458, 350] on link "Edit" at bounding box center [475, 345] width 109 height 29
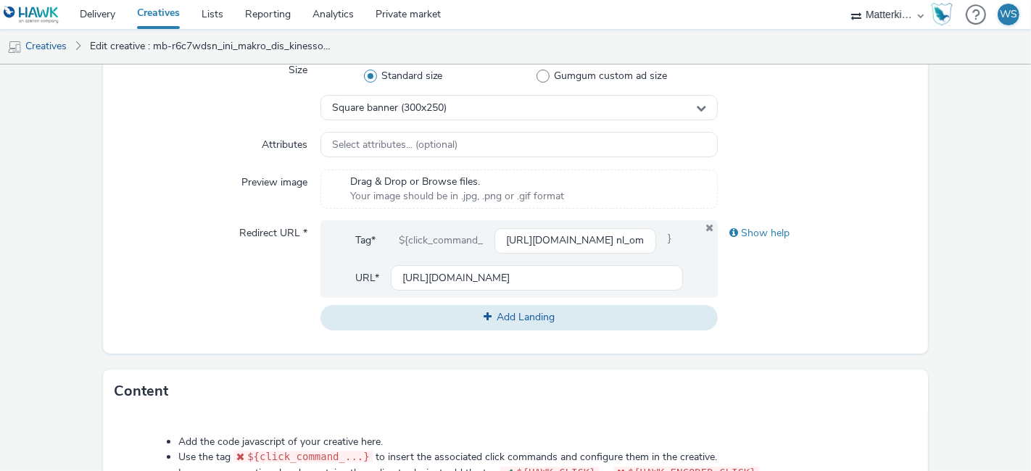
scroll to position [396, 0]
click at [524, 278] on input "[URL][DOMAIN_NAME]" at bounding box center [537, 277] width 292 height 25
paste input "/shop/category/food/dranken/wijn/wit?utm_source=azerion&utm_medium=paid&utm_cam…"
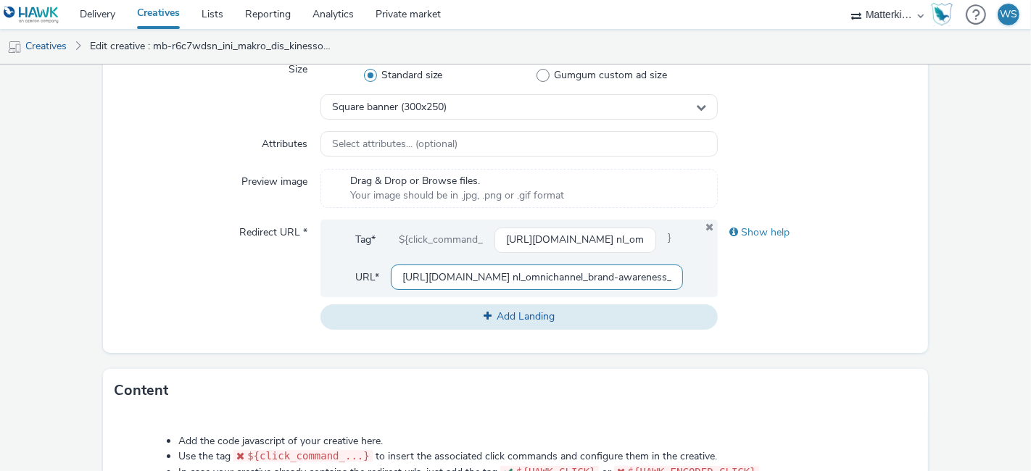
scroll to position [0, 854]
type input "[URL][DOMAIN_NAME] nl_omnichannel_brand-awareness_all_horeca_geeft-najaarsenerg…"
click at [532, 245] on input "[URL][DOMAIN_NAME] nl_omnichannel_brand-awareness_all_horeca_geeft-najaarsenerg…" at bounding box center [576, 240] width 162 height 25
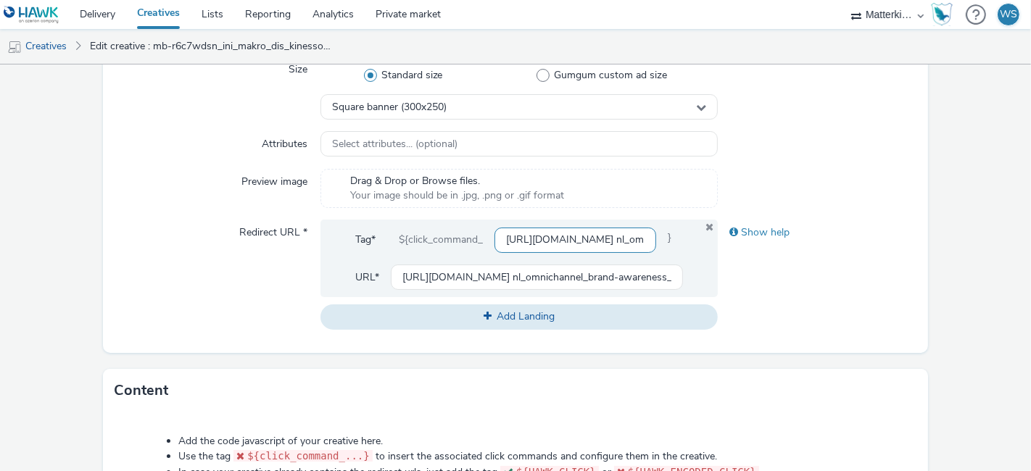
click at [532, 245] on input "[URL][DOMAIN_NAME] nl_omnichannel_brand-awareness_all_horeca_geeft-najaarsenerg…" at bounding box center [576, 240] width 162 height 25
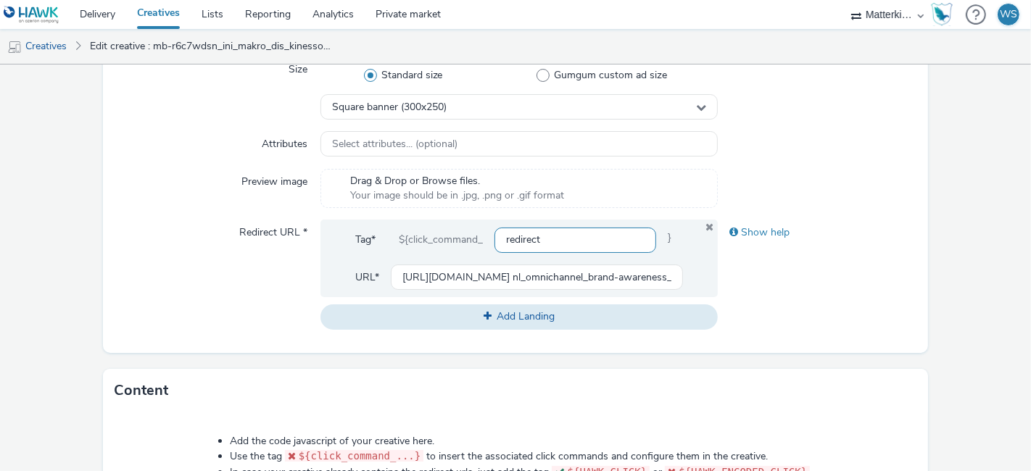
type input "redirect"
click at [808, 310] on div "Show help" at bounding box center [817, 275] width 199 height 110
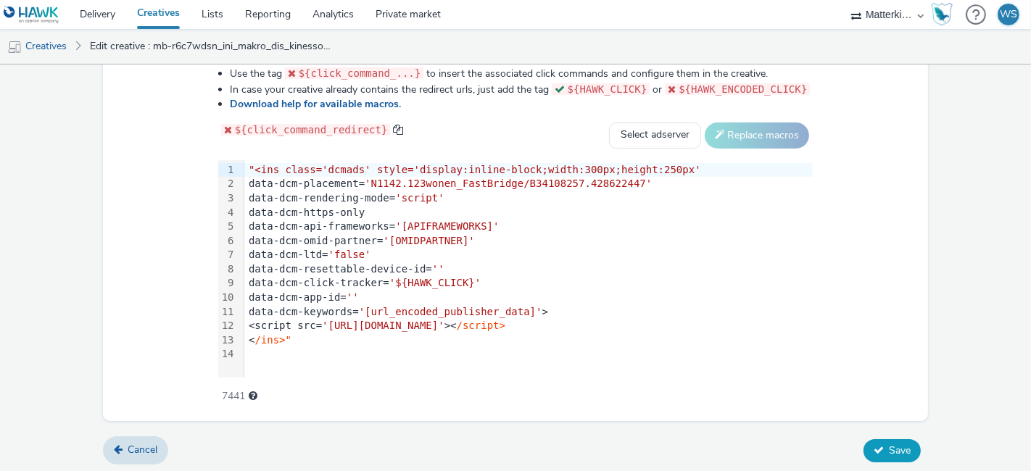
click at [883, 457] on button "Save" at bounding box center [892, 450] width 57 height 23
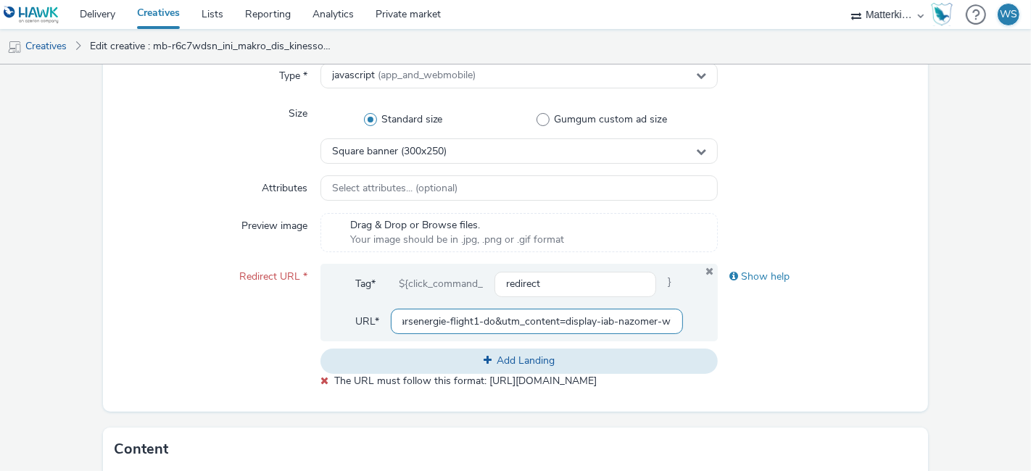
scroll to position [0, 854]
drag, startPoint x: 519, startPoint y: 321, endPoint x: 772, endPoint y: 339, distance: 253.0
click at [772, 339] on div "Redirect URL * Tag* ${click_command_ redirect } URL* [URL][DOMAIN_NAME] nl_omni…" at bounding box center [516, 326] width 802 height 125
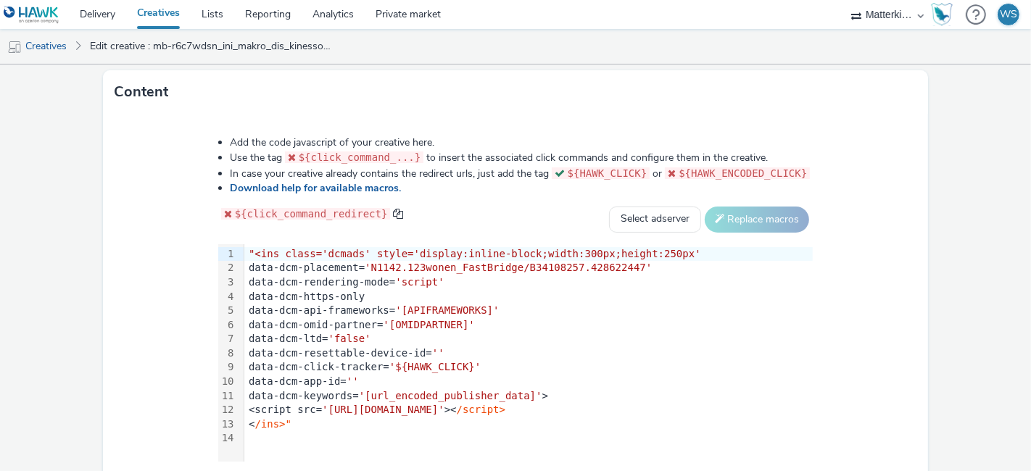
scroll to position [779, 0]
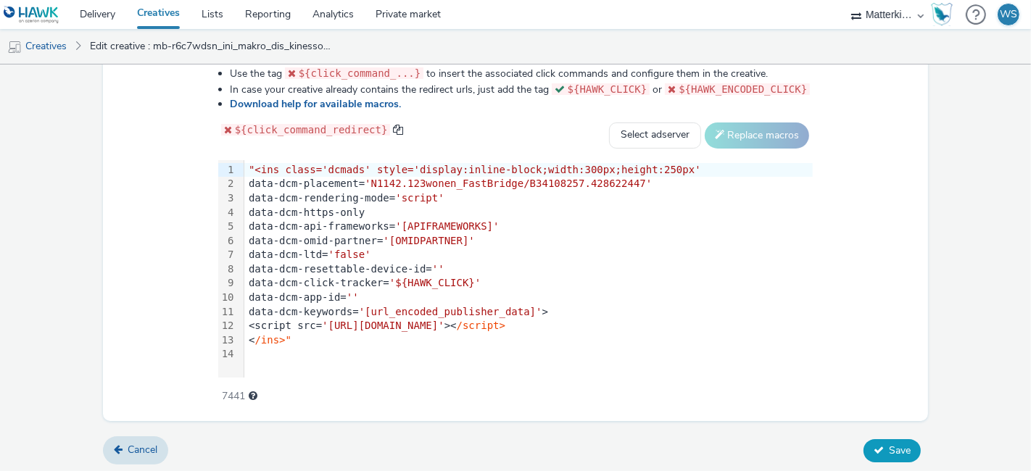
type input "[URL][DOMAIN_NAME]"
click at [889, 447] on span "Save" at bounding box center [900, 451] width 22 height 14
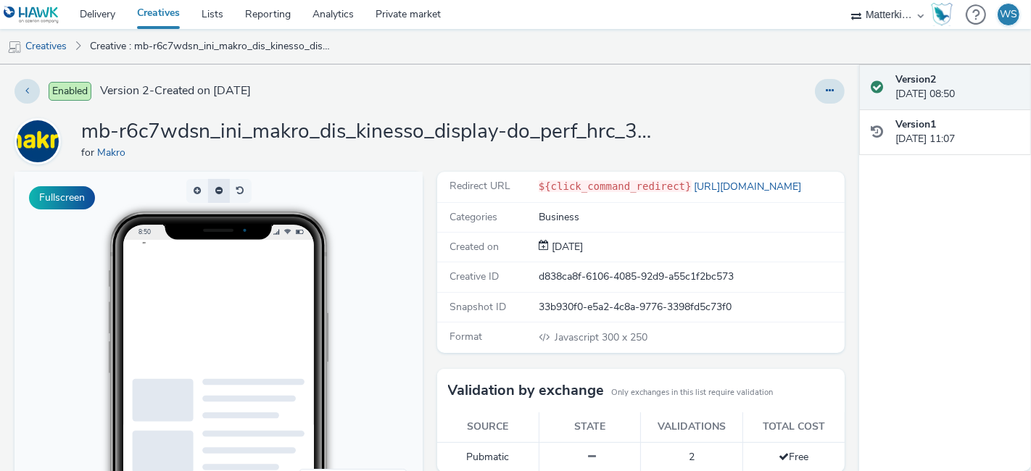
click at [211, 191] on button "button" at bounding box center [219, 191] width 22 height 24
click at [157, 15] on link "Creatives" at bounding box center [158, 14] width 65 height 29
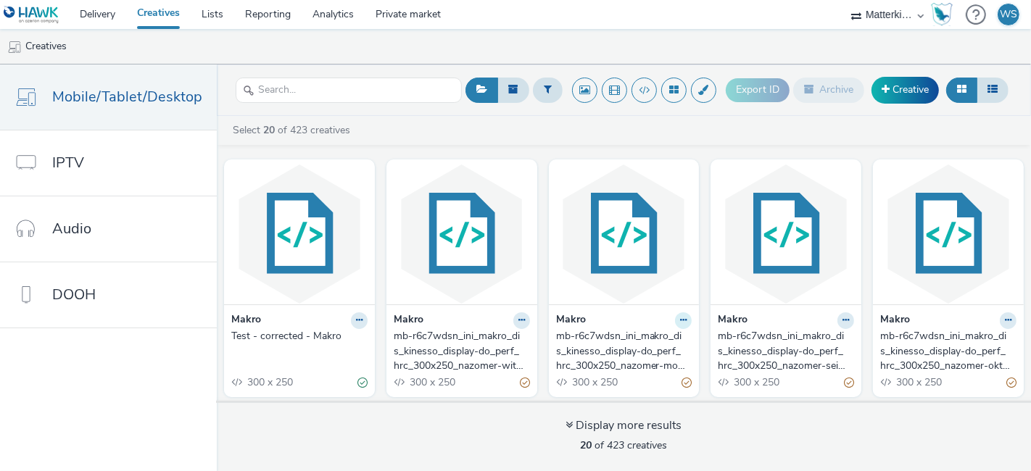
click at [680, 320] on icon at bounding box center [683, 320] width 7 height 9
click at [628, 341] on link "Edit" at bounding box center [637, 345] width 109 height 29
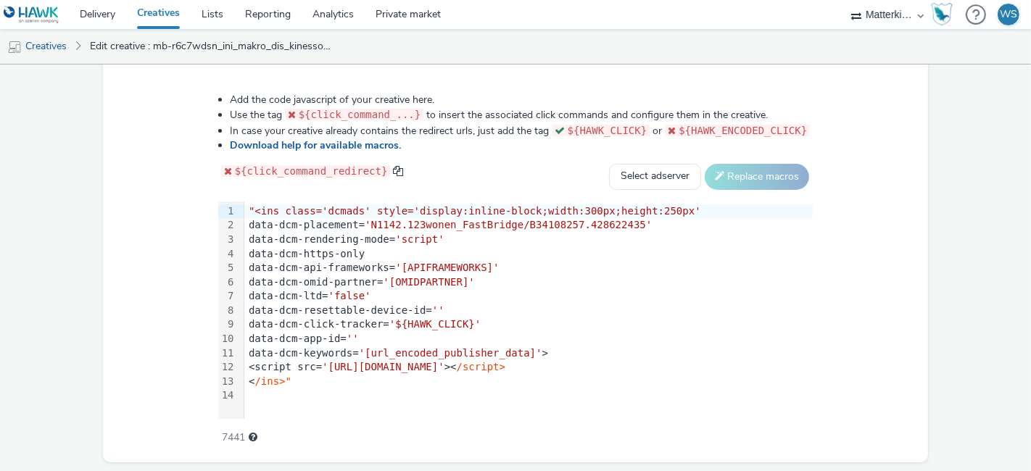
scroll to position [779, 0]
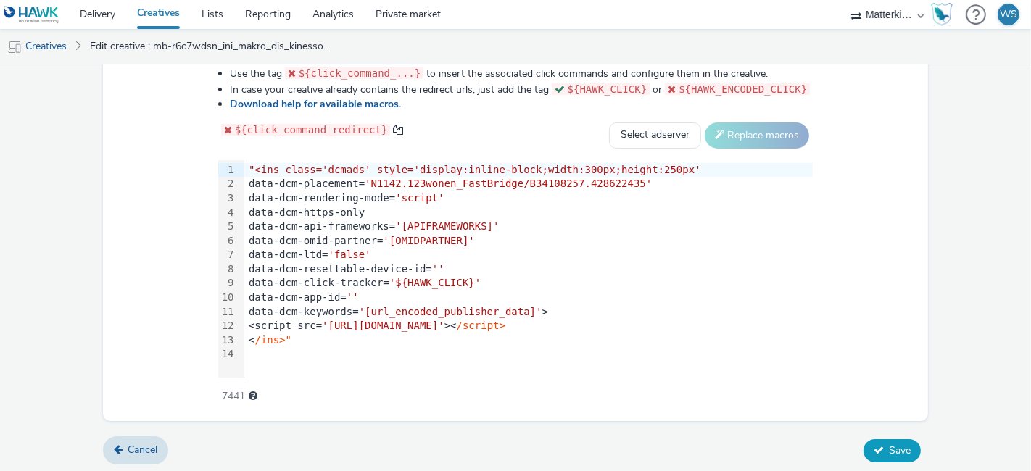
click at [889, 450] on span "Save" at bounding box center [900, 451] width 22 height 14
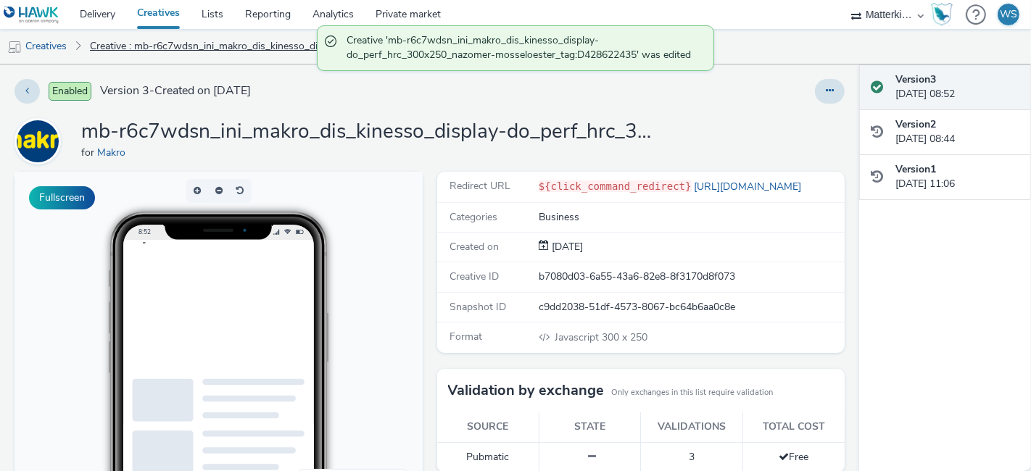
click at [125, 49] on link "Creative : mb-r6c7wdsn_ini_makro_dis_kinesso_display-do_perf_hrc_300x250_nazome…" at bounding box center [212, 46] width 258 height 35
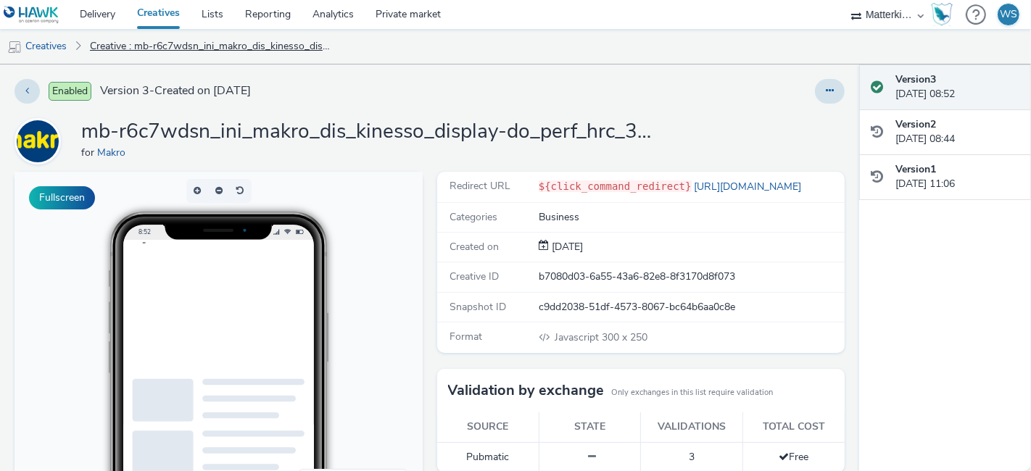
click at [125, 49] on link "Creative : mb-r6c7wdsn_ini_makro_dis_kinesso_display-do_perf_hrc_300x250_nazome…" at bounding box center [212, 46] width 258 height 35
click at [41, 48] on link "Creatives" at bounding box center [37, 46] width 74 height 35
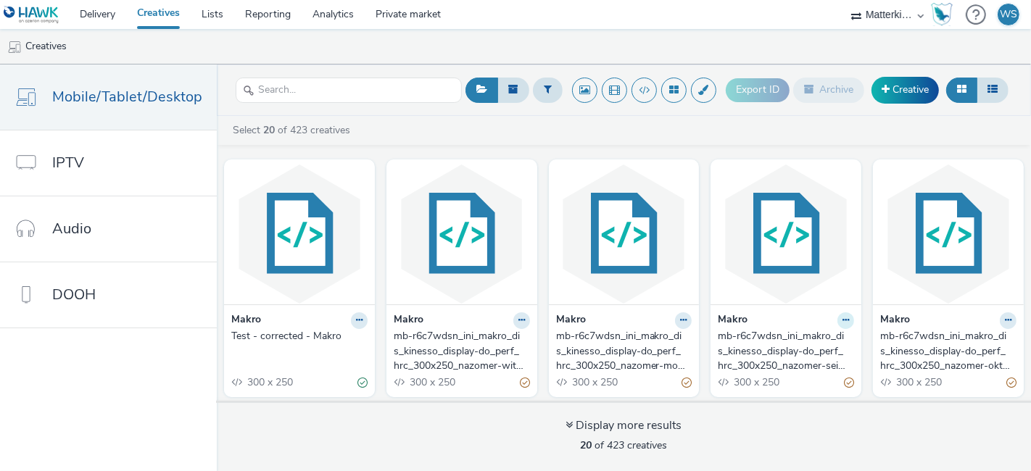
click at [843, 321] on icon at bounding box center [846, 320] width 7 height 9
click at [792, 344] on link "Edit" at bounding box center [800, 345] width 109 height 29
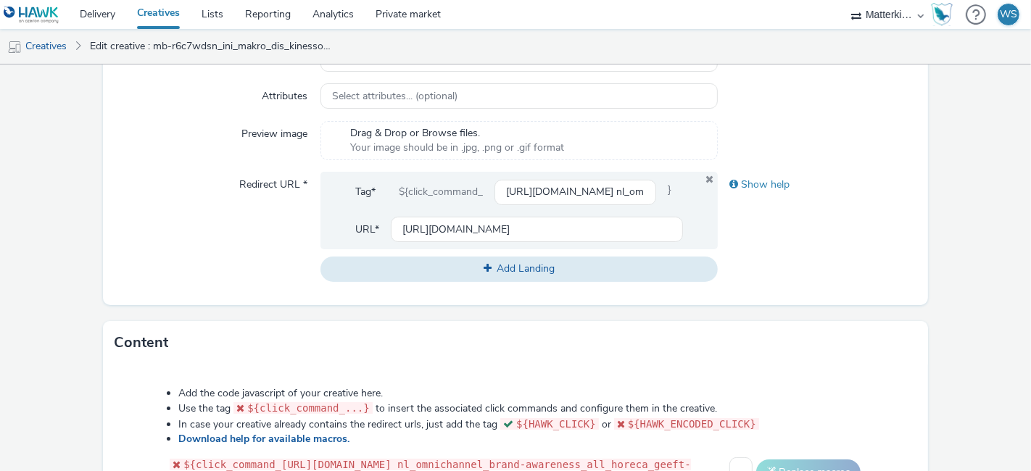
scroll to position [445, 0]
click at [584, 193] on input "[URL][DOMAIN_NAME] nl_omnichannel_brand-awareness_all_horeca_geeft-najaarsenerg…" at bounding box center [576, 191] width 162 height 25
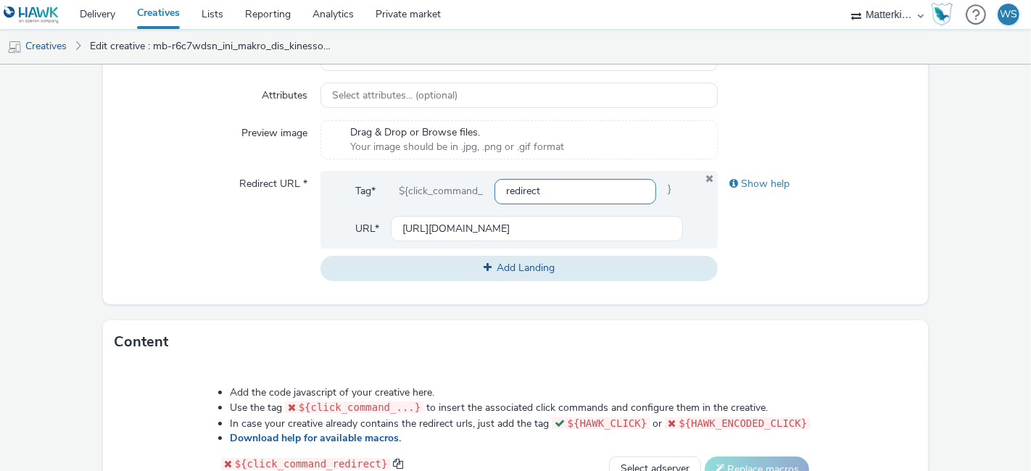
type input "redirect"
click at [781, 231] on div "Show help" at bounding box center [817, 226] width 199 height 110
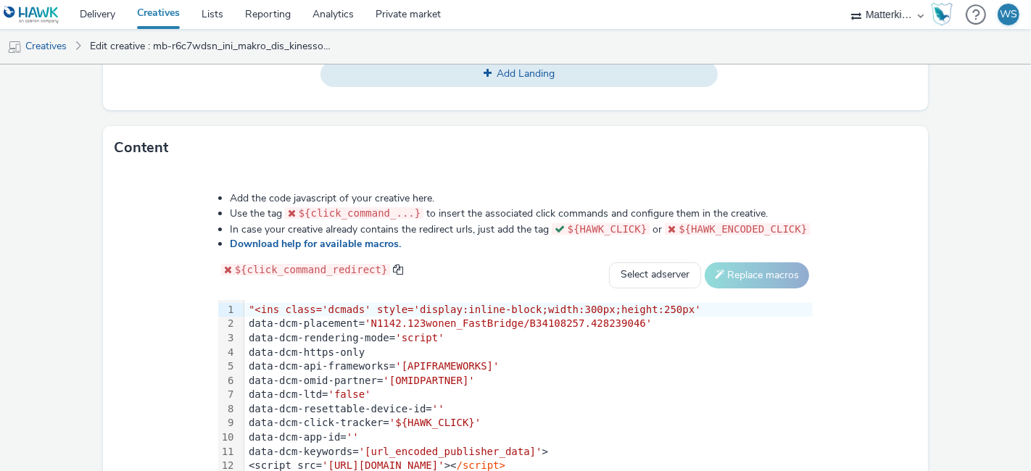
scroll to position [779, 0]
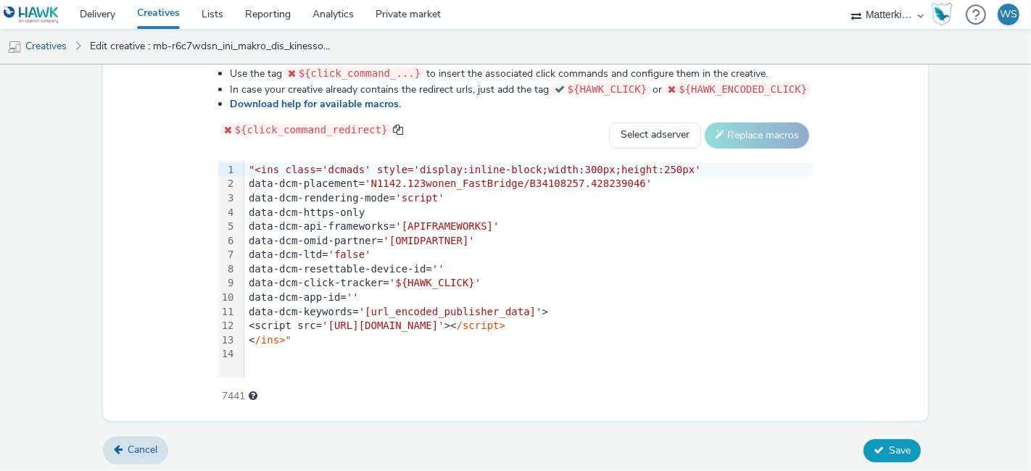
click at [878, 457] on button "Save" at bounding box center [892, 450] width 57 height 23
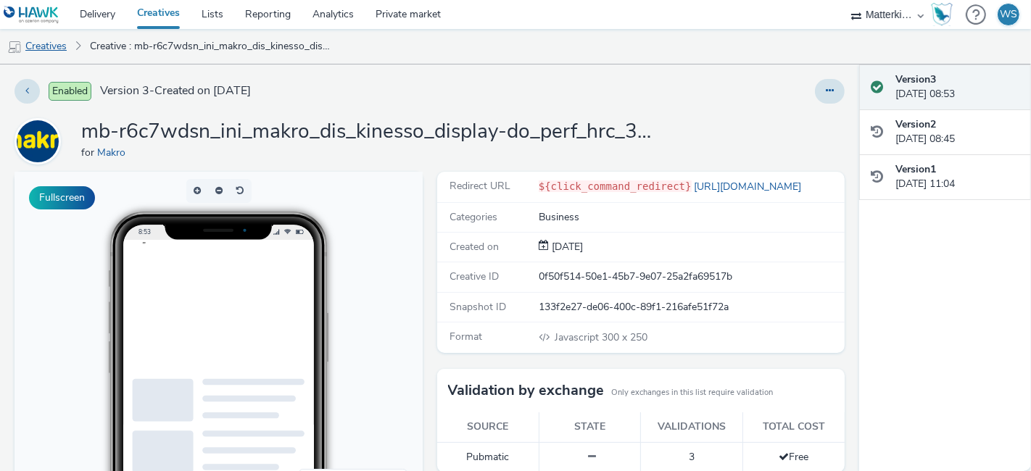
click at [66, 44] on link "Creatives" at bounding box center [37, 46] width 74 height 35
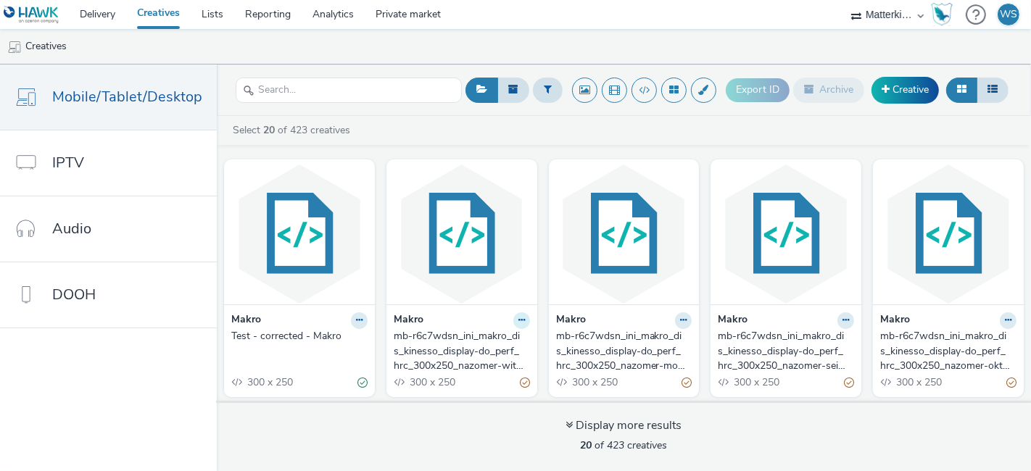
click at [519, 320] on icon at bounding box center [522, 320] width 7 height 9
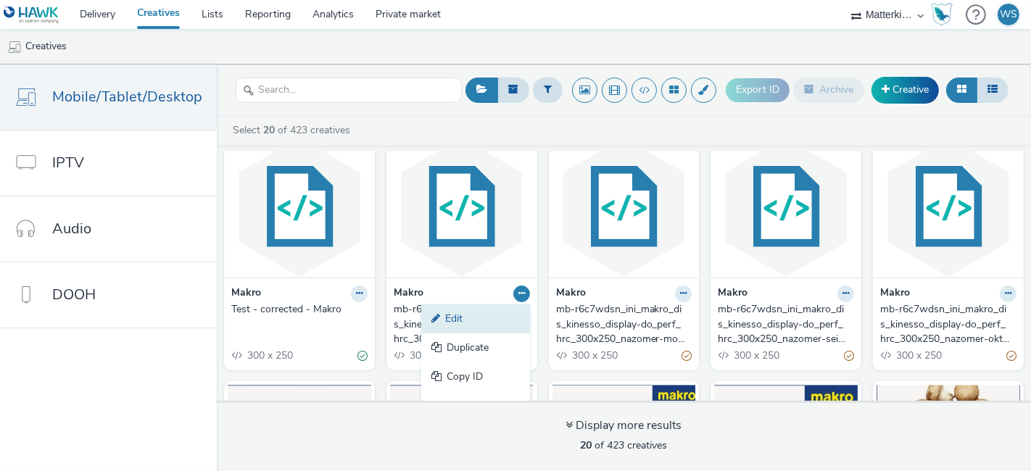
scroll to position [22, 0]
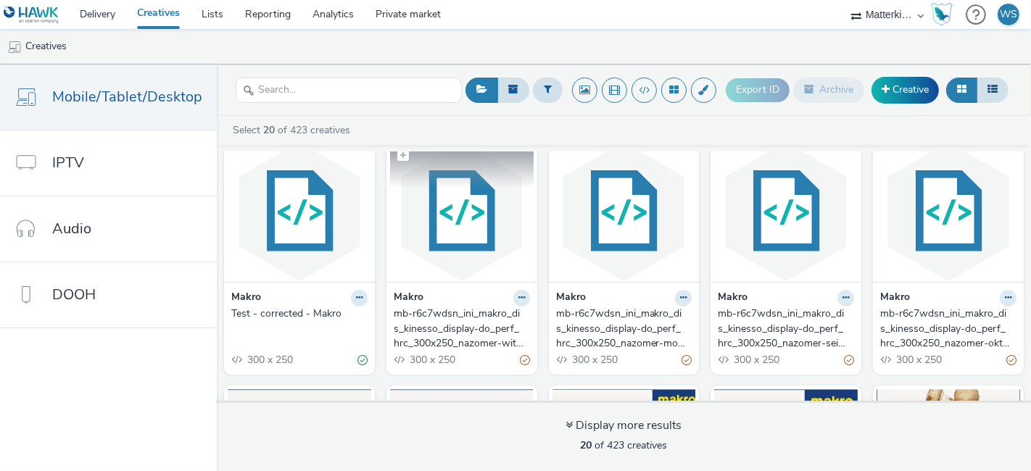
click at [466, 236] on img at bounding box center [462, 211] width 144 height 141
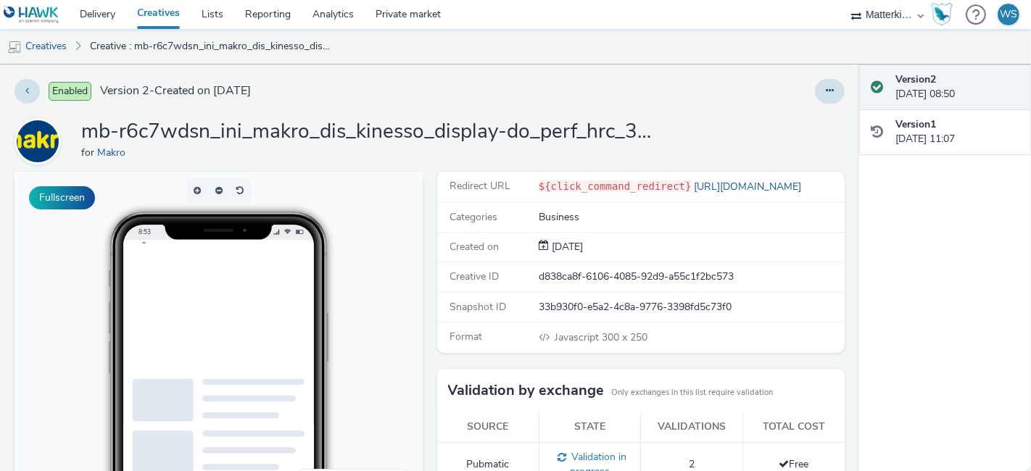
scroll to position [310, 0]
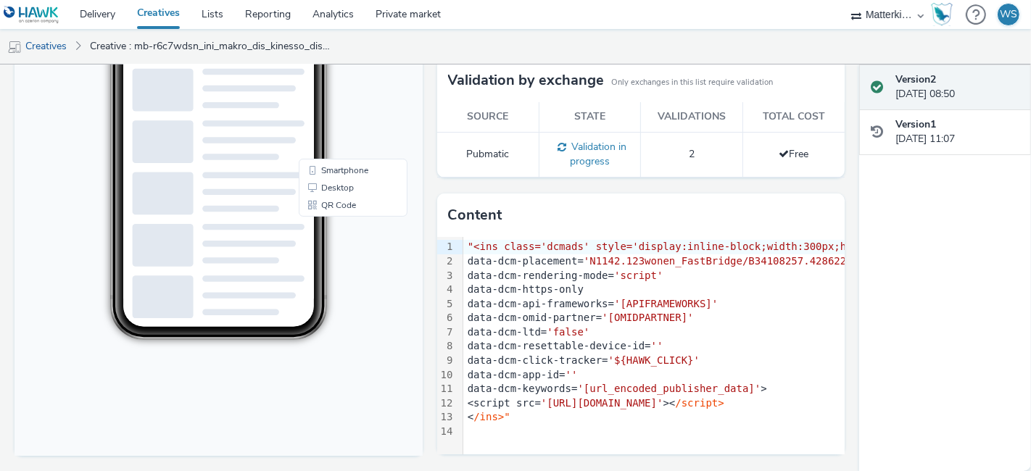
click at [382, 310] on body "8:53 Smartphone Desktop QR Code" at bounding box center [219, 159] width 408 height 595
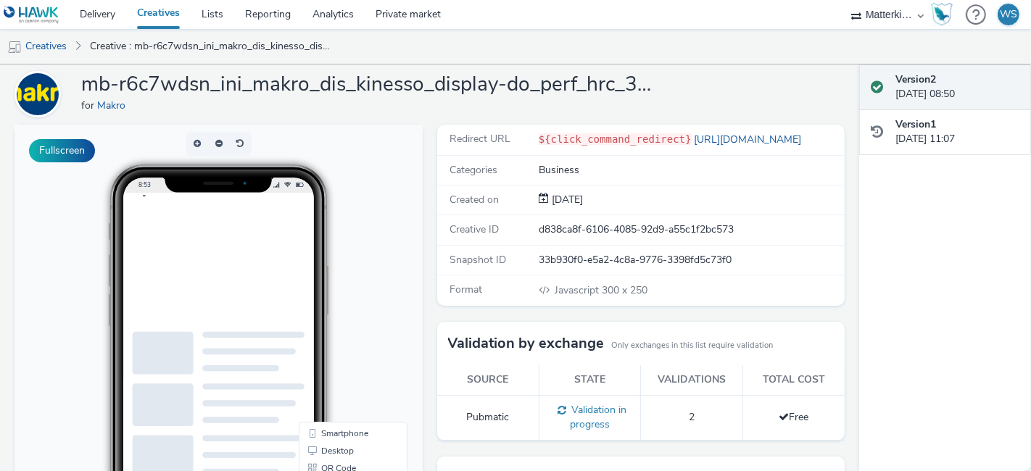
scroll to position [45, 0]
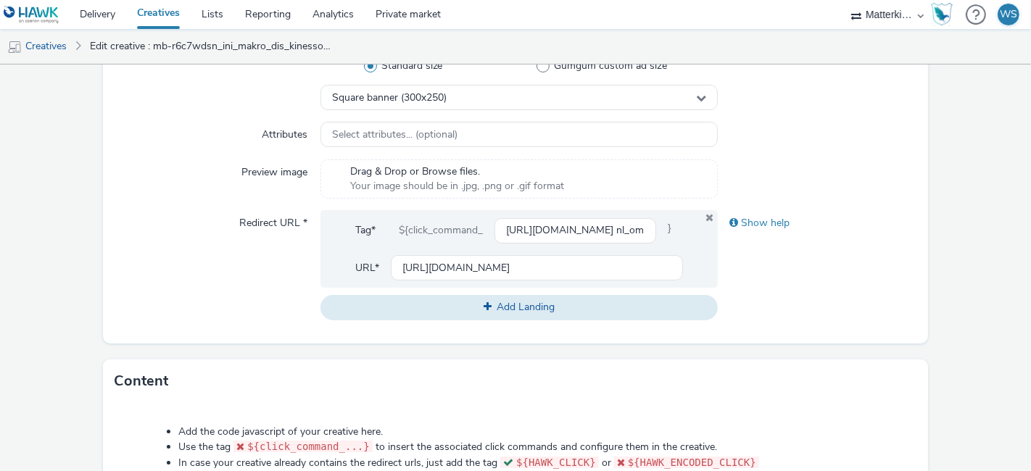
scroll to position [798, 0]
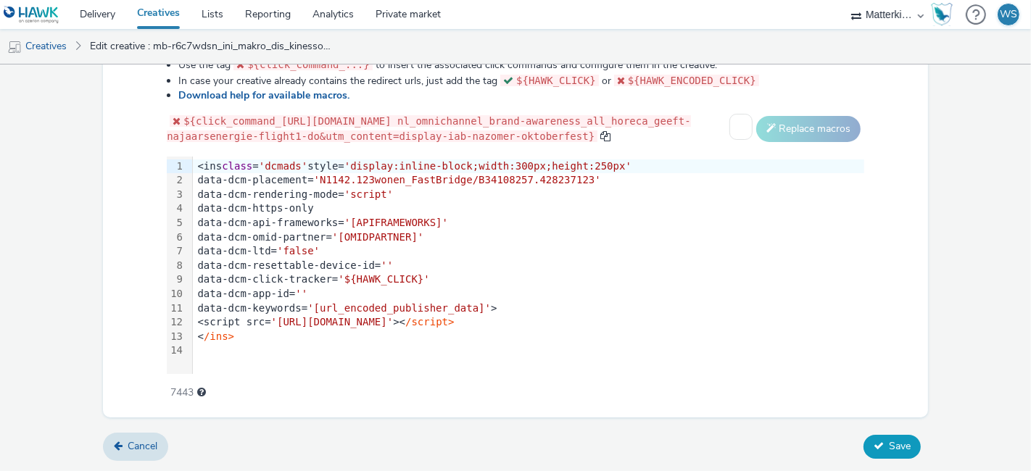
click at [875, 444] on button "Save" at bounding box center [892, 446] width 57 height 23
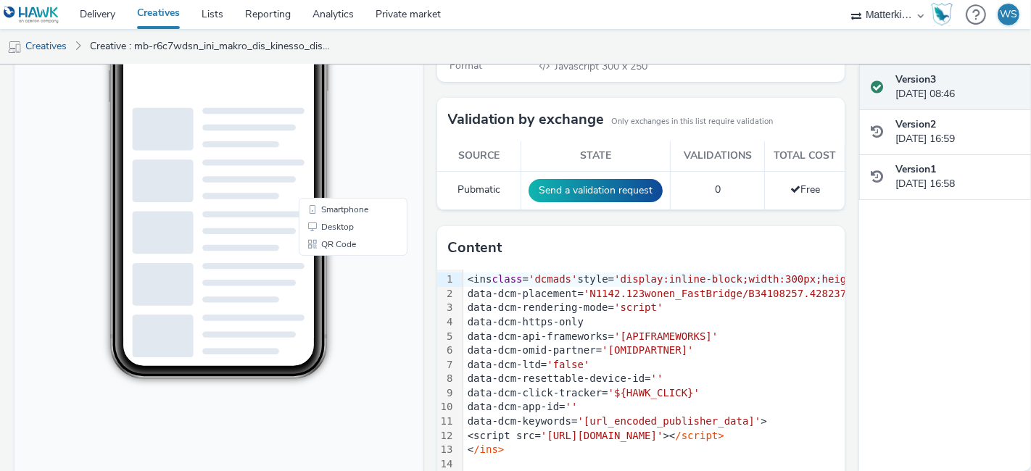
scroll to position [272, 0]
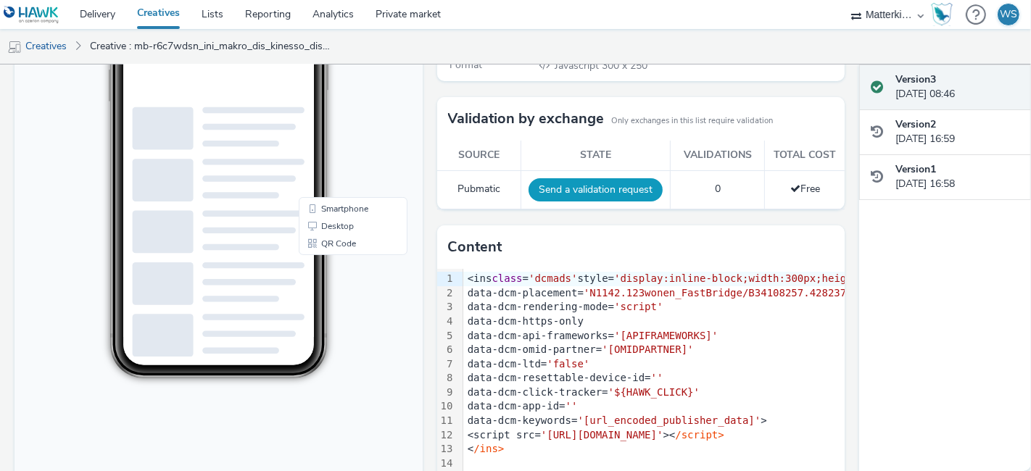
click at [586, 187] on button "Send a validation request" at bounding box center [596, 189] width 134 height 23
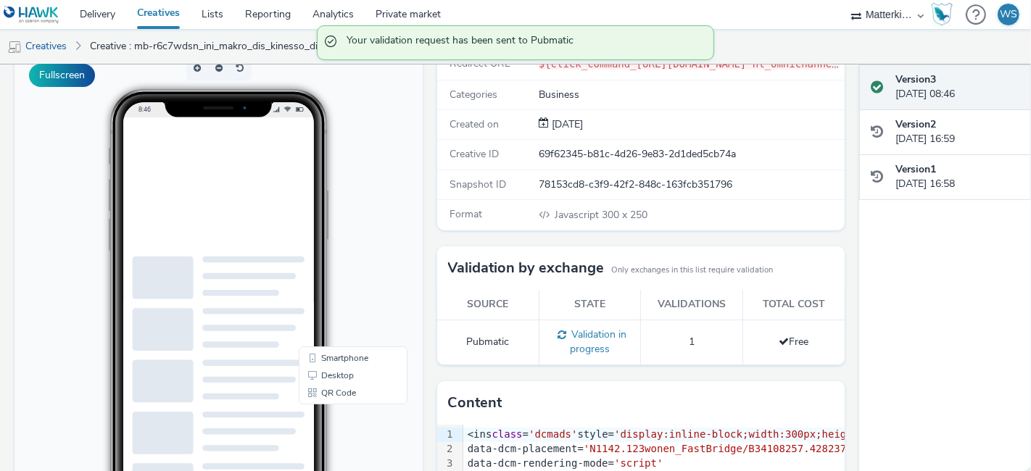
scroll to position [35, 0]
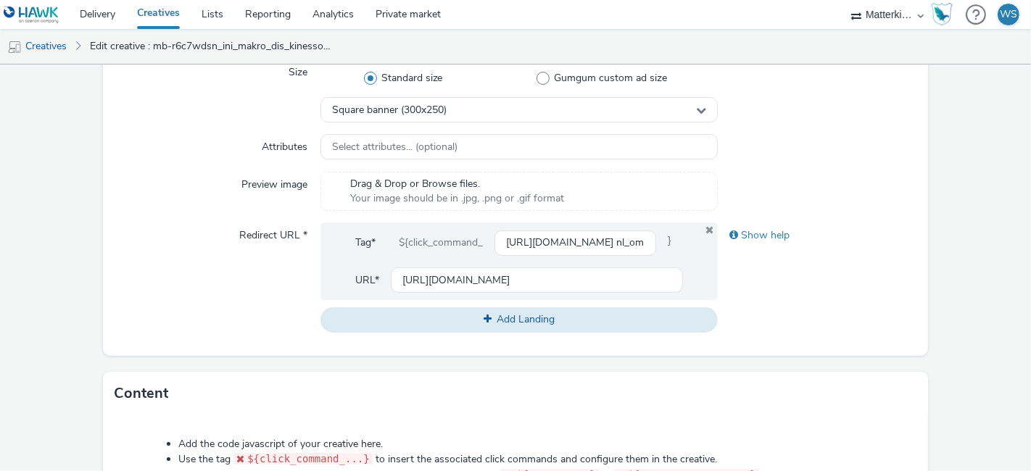
scroll to position [387, 0]
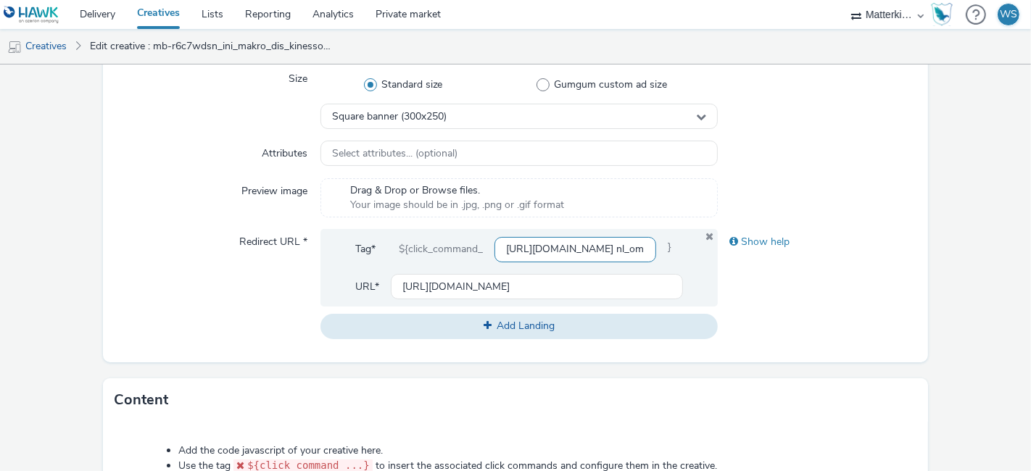
click at [577, 255] on input "[URL][DOMAIN_NAME] nl_omnichannel_brand-awareness_all_horeca_geeft-najaarsenerg…" at bounding box center [576, 249] width 162 height 25
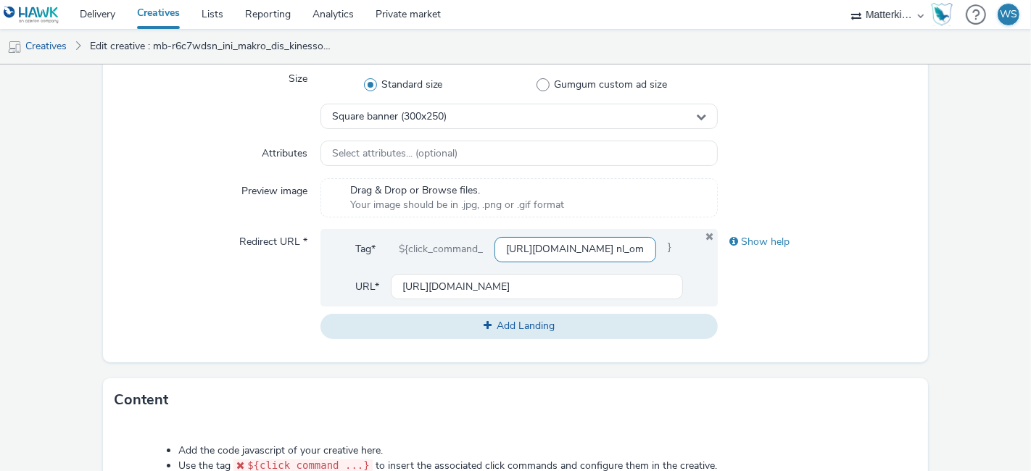
click at [564, 245] on input "[URL][DOMAIN_NAME] nl_omnichannel_brand-awareness_all_horeca_geeft-najaarsenerg…" at bounding box center [576, 249] width 162 height 25
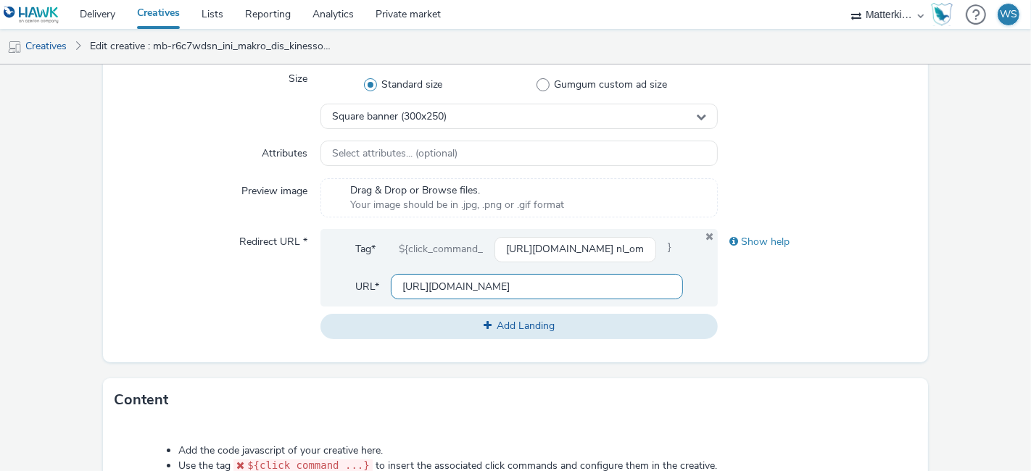
click at [542, 285] on input "https://producten.makro.nl" at bounding box center [537, 286] width 292 height 25
paste input "/shop/category/food/dranken/wijn/wit?utm_source=paid&utm_medium=azerion-display…"
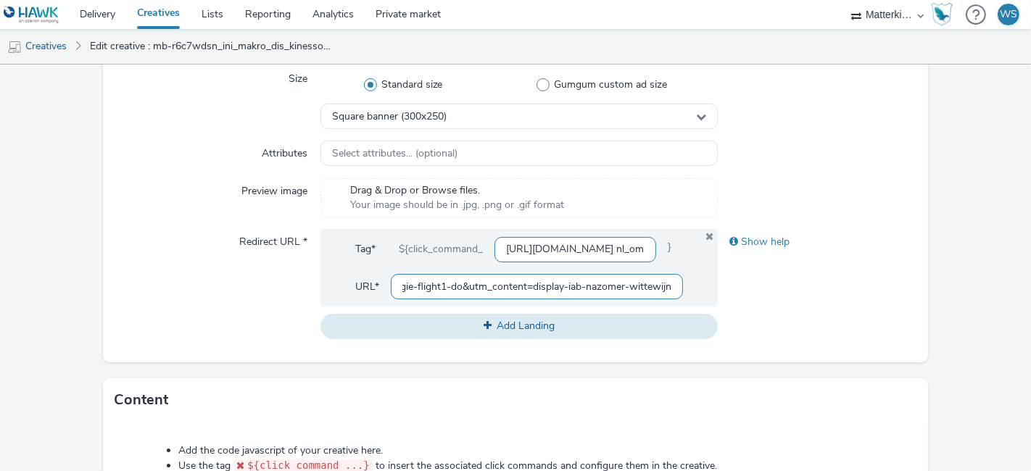
type input "https://producten.makro.nl/shop/category/food/dranken/wijn/wit?utm_source=paid&…"
click at [540, 251] on input "https://producten.makro.nl/shop/category/food/dranken/wijn/wit?utm_source=paid&…" at bounding box center [576, 249] width 162 height 25
click at [540, 251] on input "r" at bounding box center [576, 249] width 162 height 25
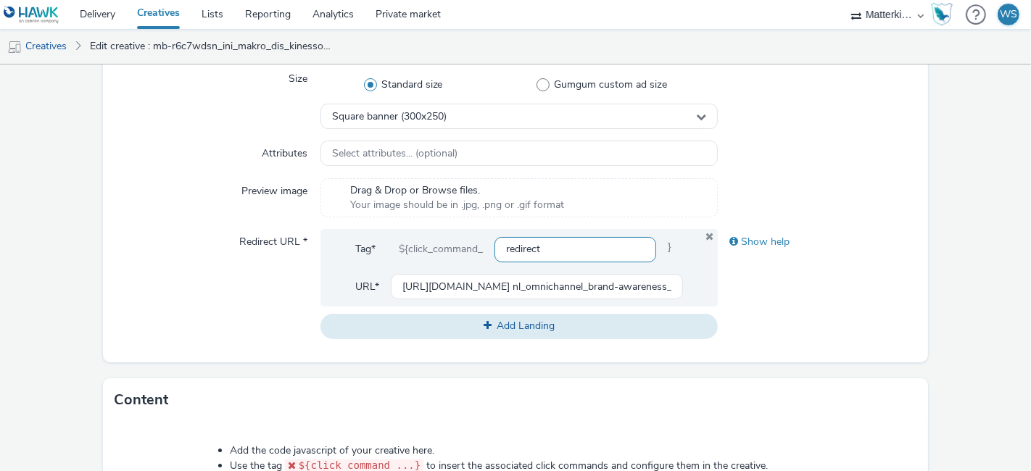
type input "redirect"
click at [831, 335] on div "Show help" at bounding box center [817, 284] width 199 height 110
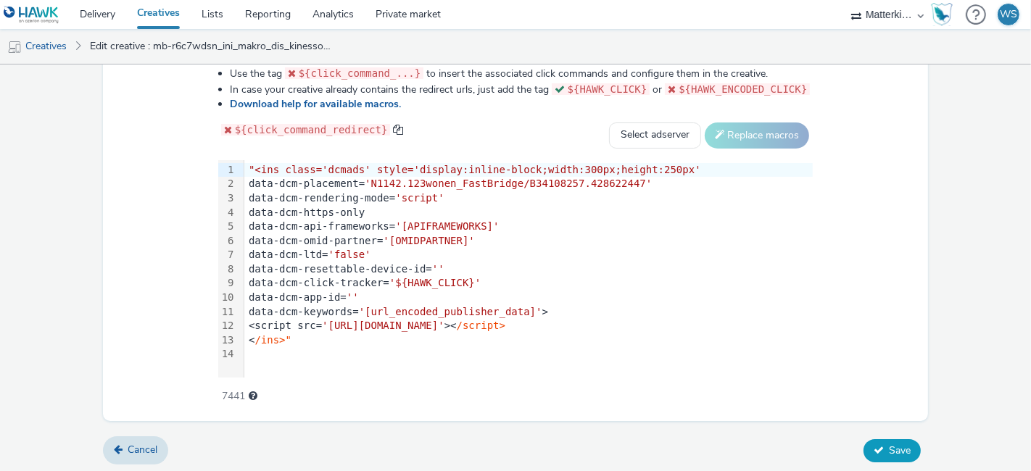
click at [876, 455] on button "Save" at bounding box center [892, 450] width 57 height 23
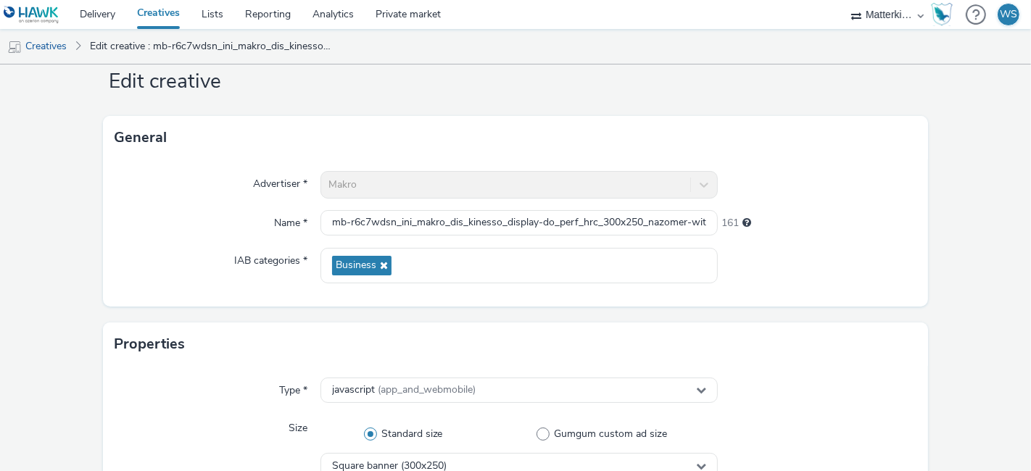
scroll to position [1, 0]
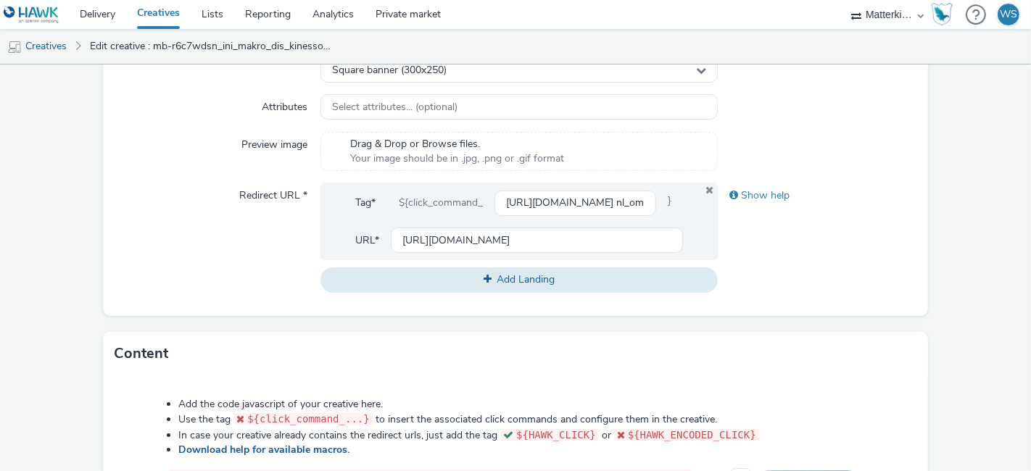
scroll to position [432, 0]
click at [567, 205] on input "[URL][DOMAIN_NAME] nl_omnichannel_brand-awareness_all_horeca_geeft-najaarsenerg…" at bounding box center [576, 203] width 162 height 25
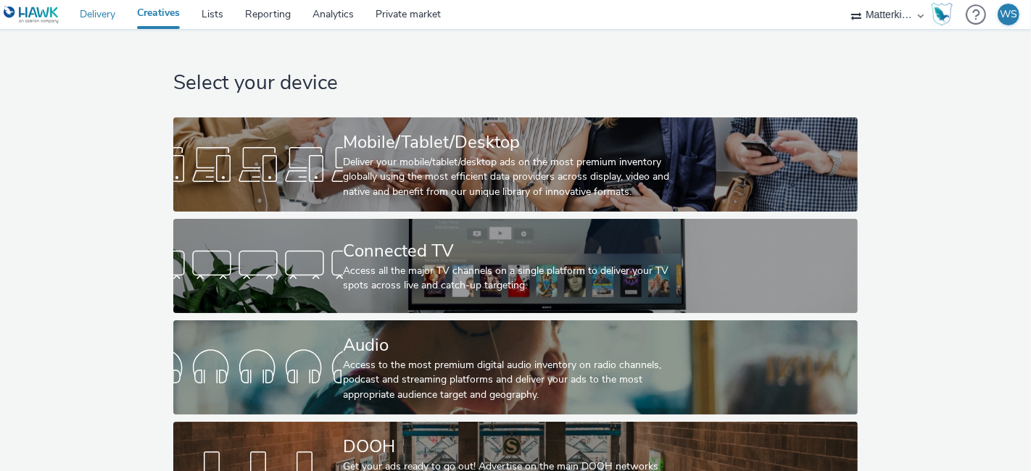
click at [103, 22] on link "Delivery" at bounding box center [97, 14] width 57 height 29
